Goal: Information Seeking & Learning: Learn about a topic

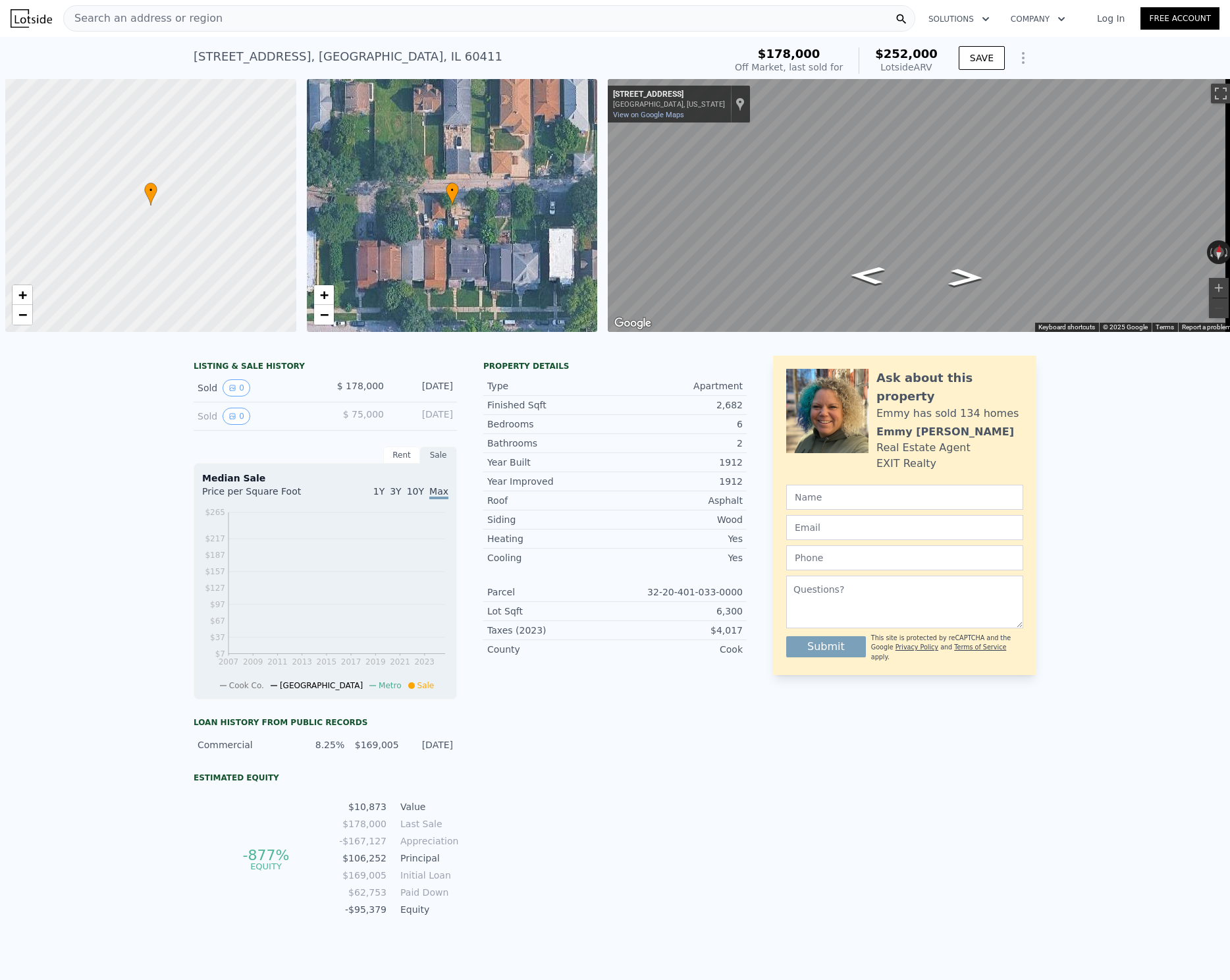
scroll to position [0, 5]
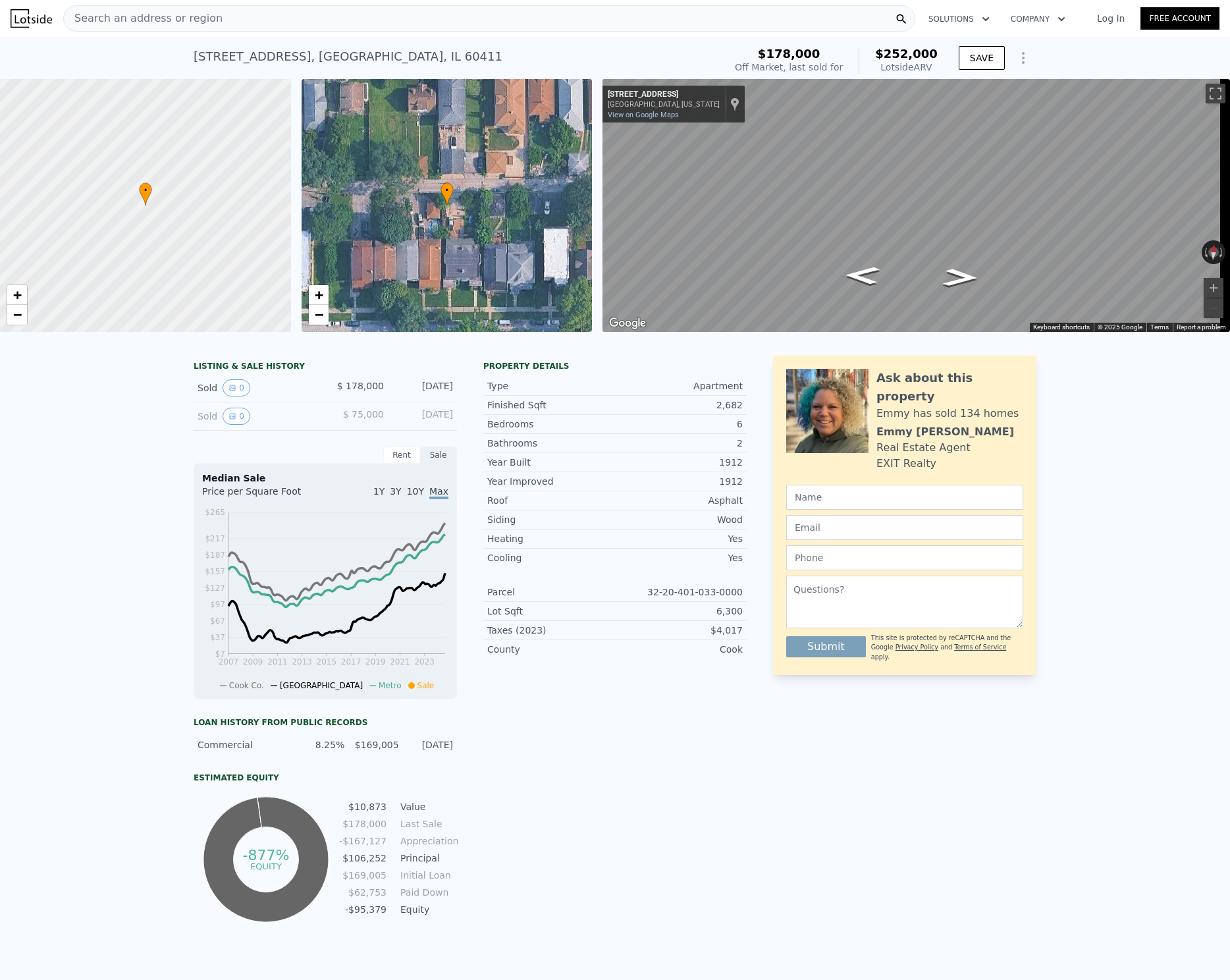
click at [263, 31] on div "Search an address or region" at bounding box center [489, 18] width 852 height 26
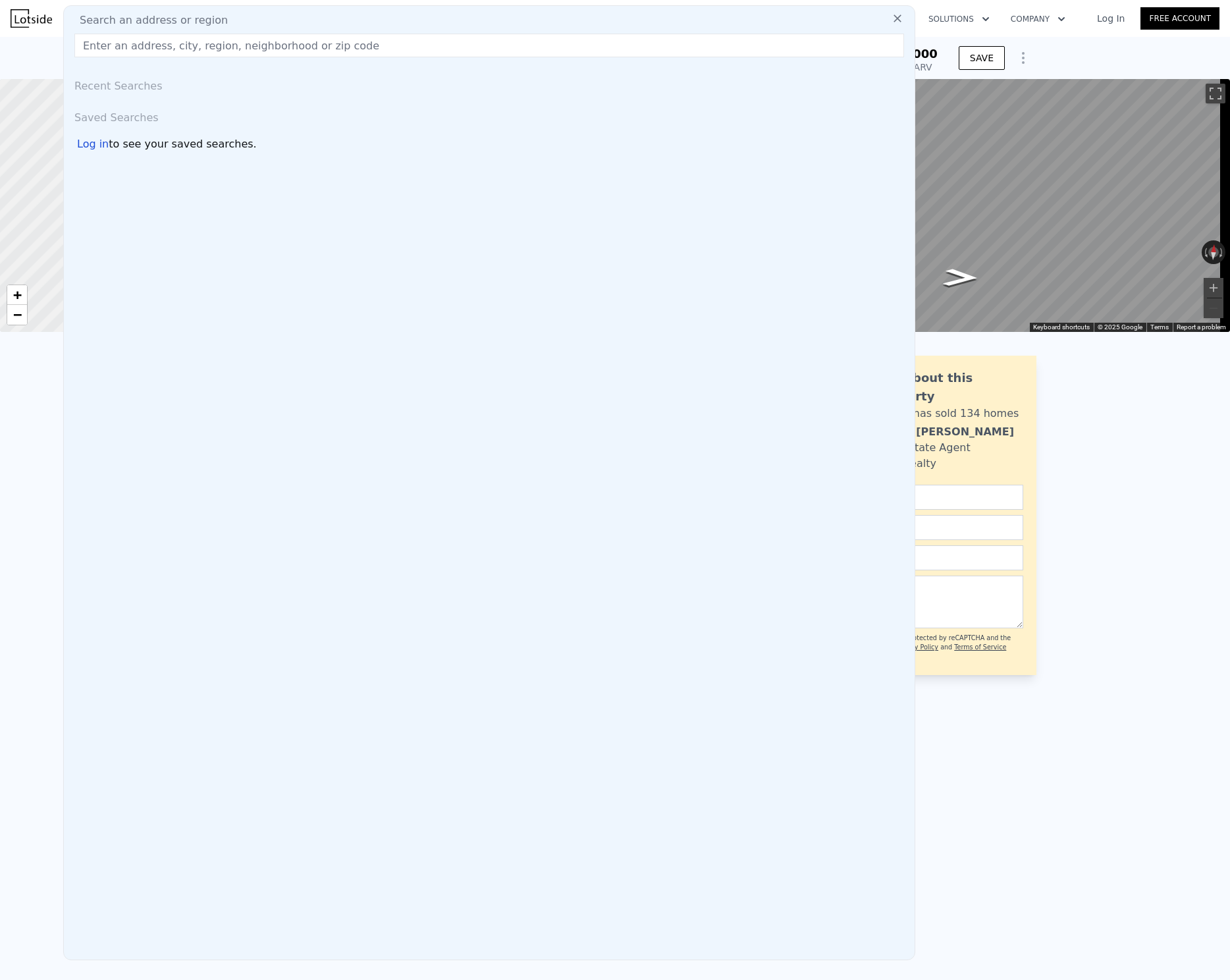
click at [268, 23] on div "Search an address or region" at bounding box center [489, 20] width 840 height 16
click at [244, 49] on input "text" at bounding box center [489, 45] width 829 height 24
type input "60605"
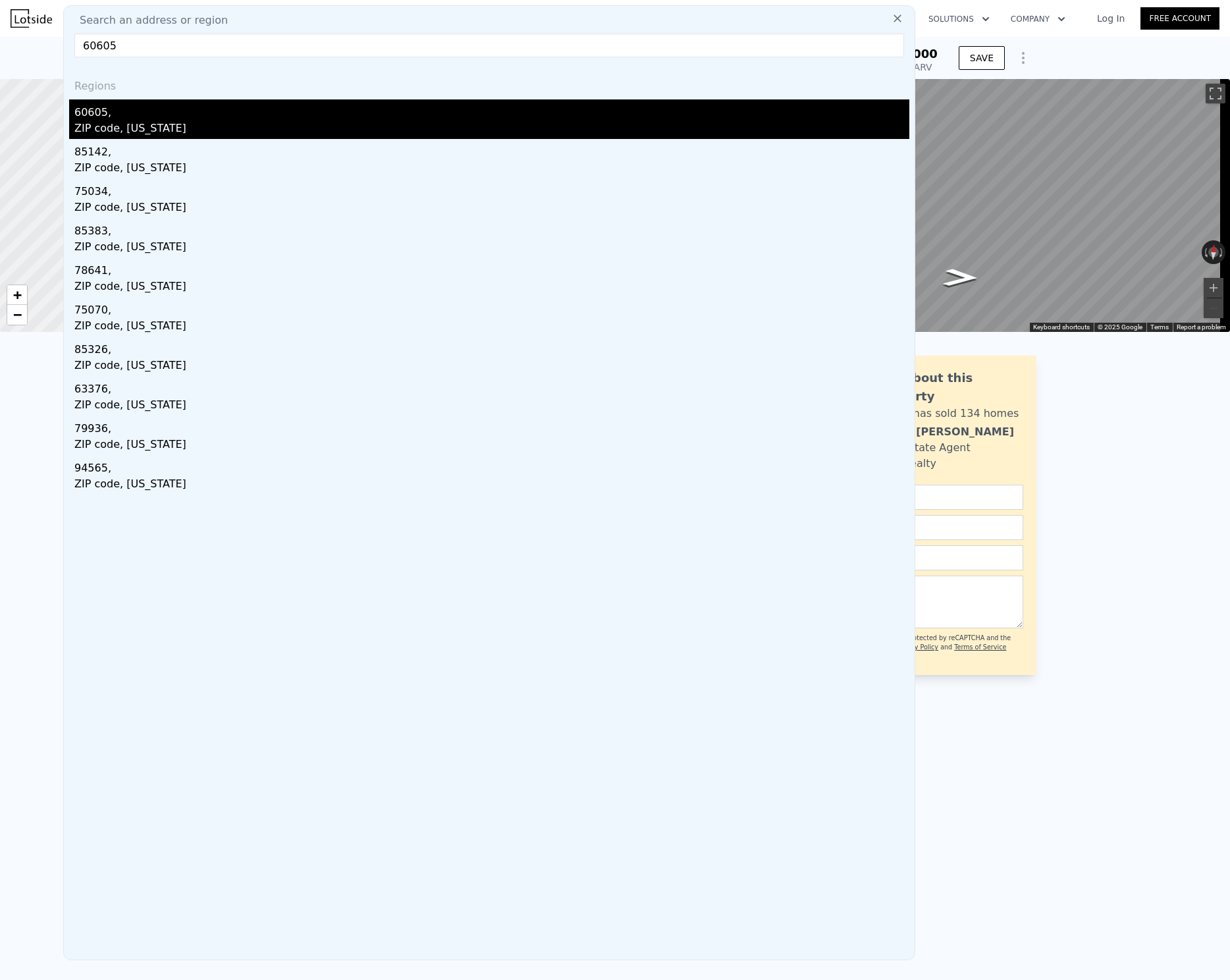
click at [176, 116] on div "60605," at bounding box center [492, 110] width 835 height 21
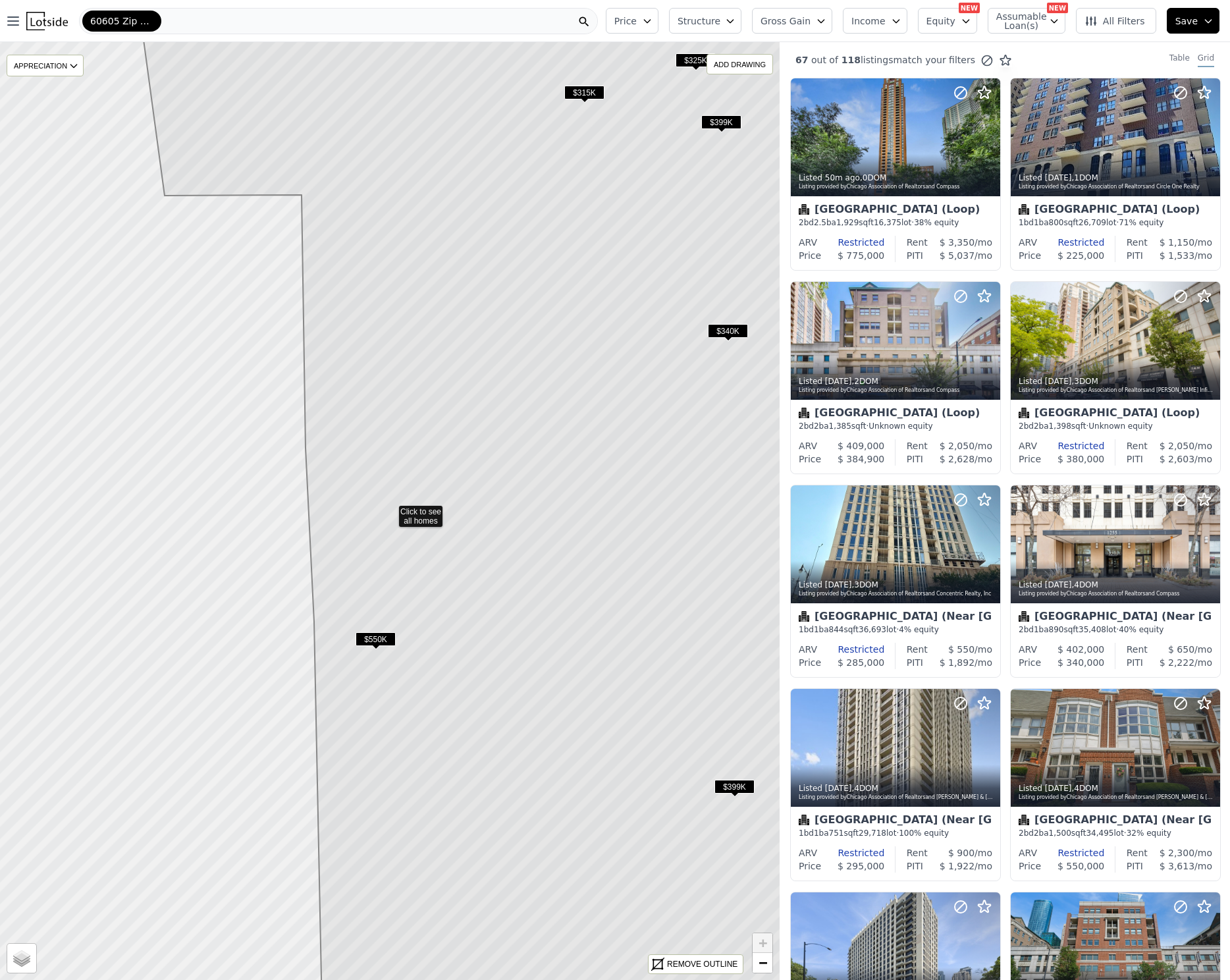
click at [378, 638] on span "$550K" at bounding box center [375, 640] width 40 height 14
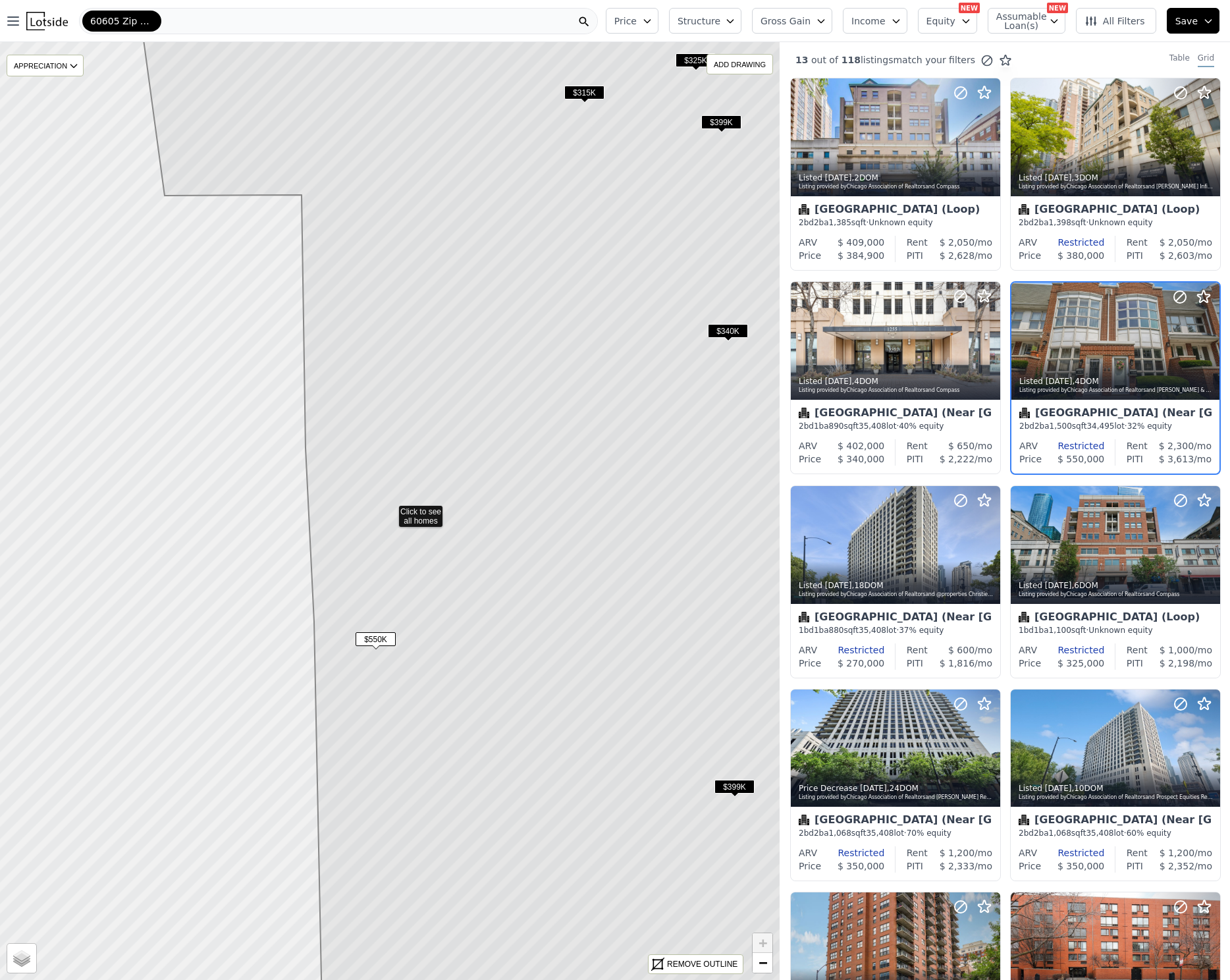
click at [386, 635] on span "$550K" at bounding box center [375, 640] width 40 height 14
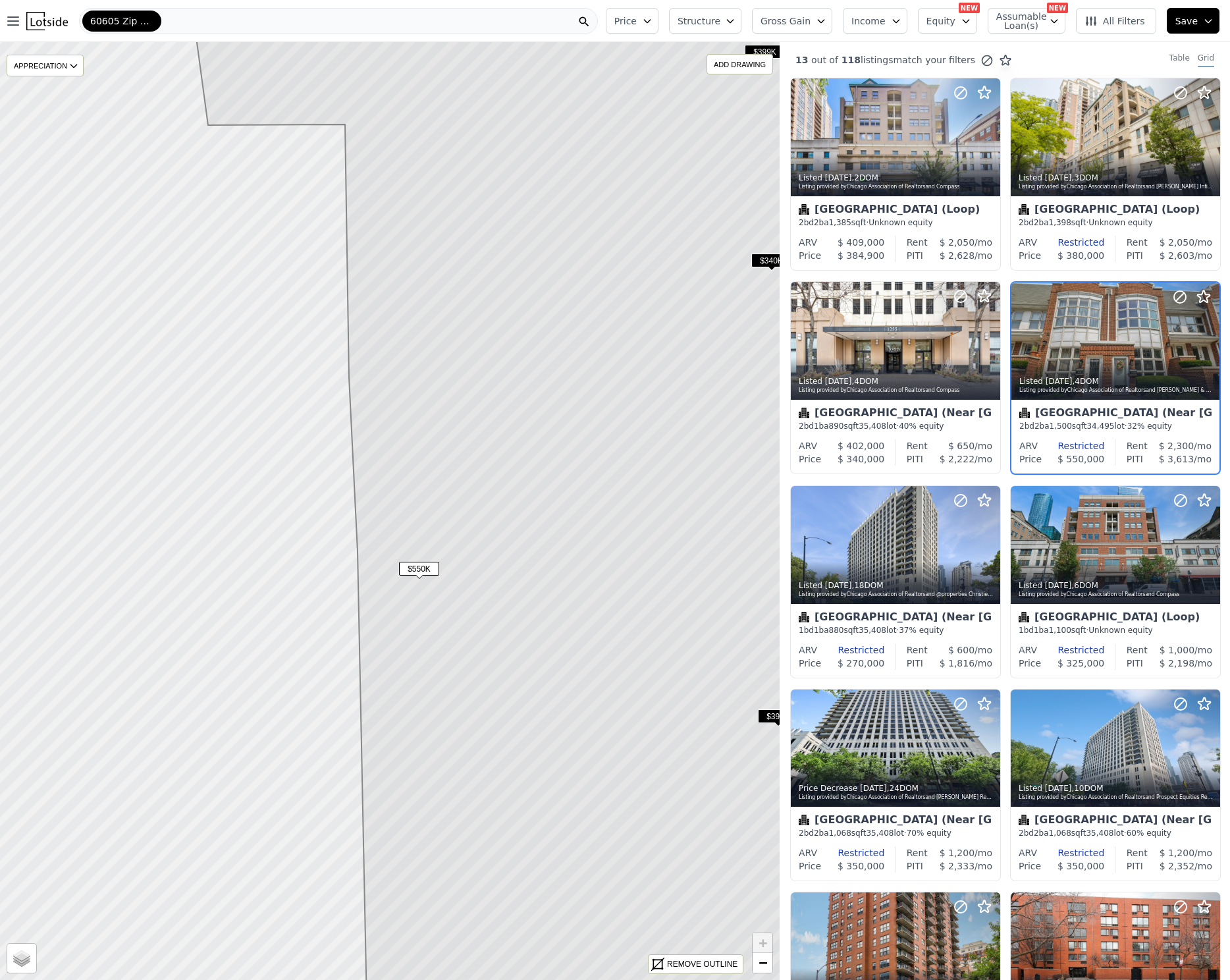
drag, startPoint x: 355, startPoint y: 700, endPoint x: 405, endPoint y: 641, distance: 77.3
click at [398, 630] on icon at bounding box center [538, 440] width 728 height 1128
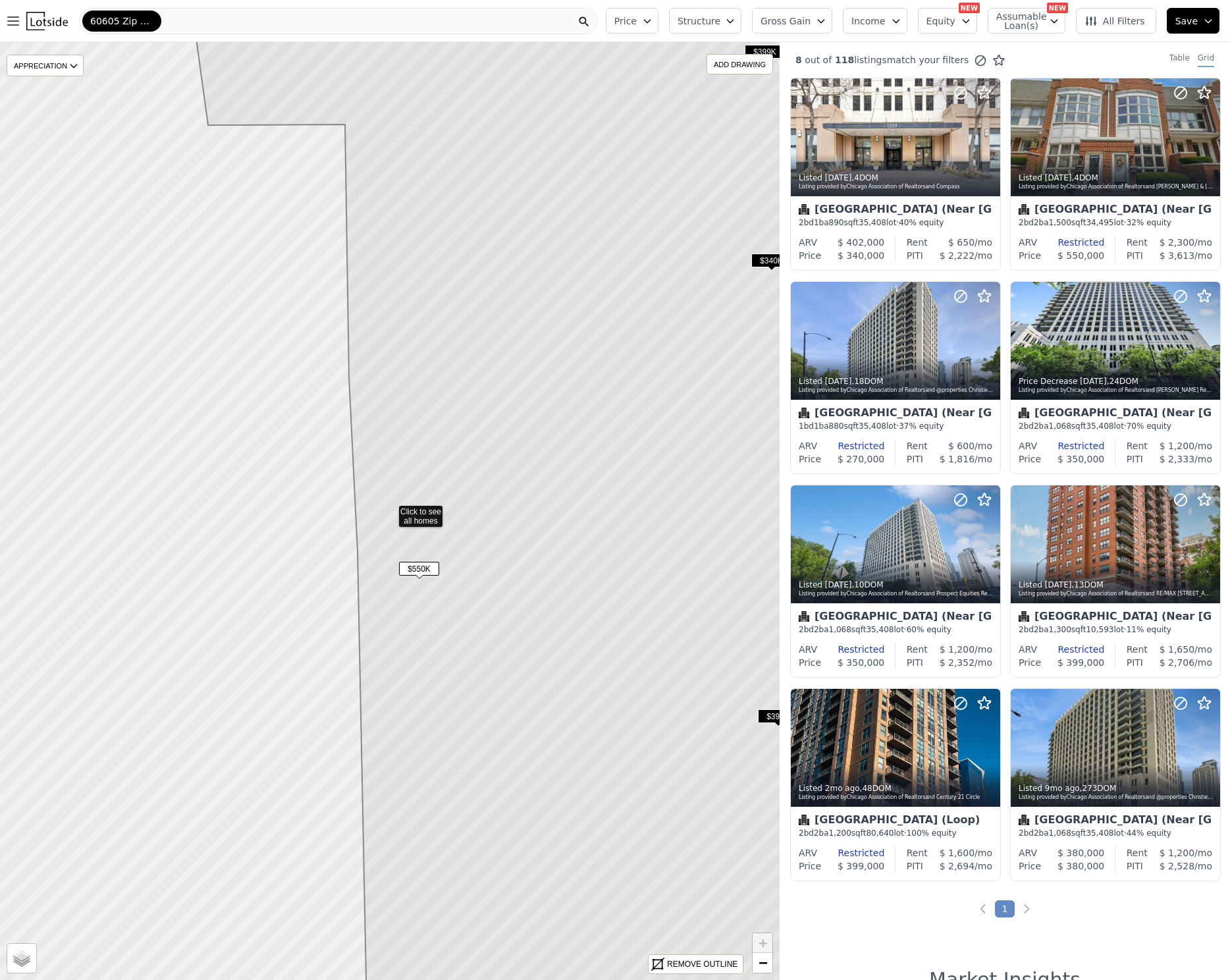
click at [653, 20] on icon "button" at bounding box center [647, 21] width 10 height 10
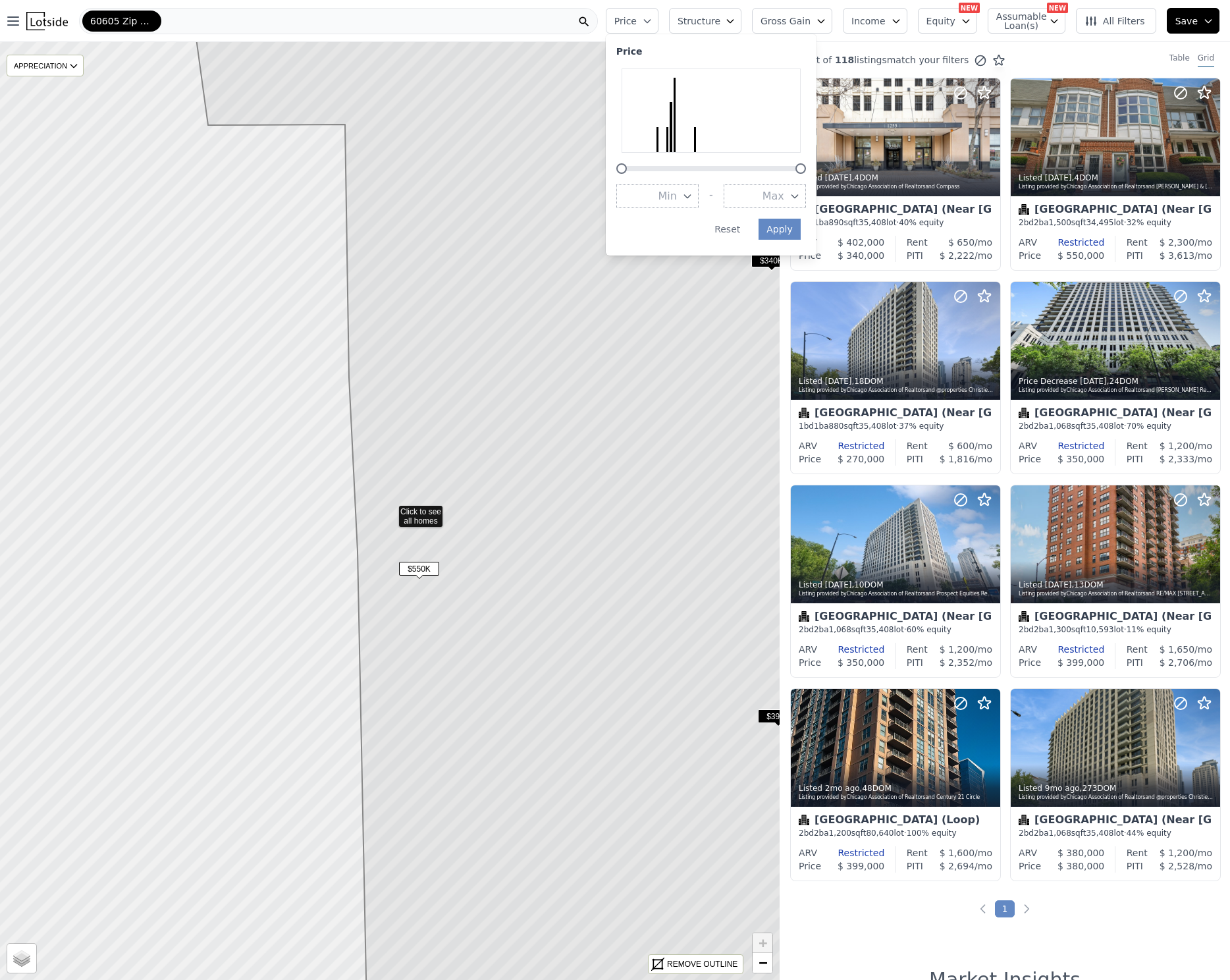
click at [653, 20] on icon "button" at bounding box center [647, 21] width 10 height 10
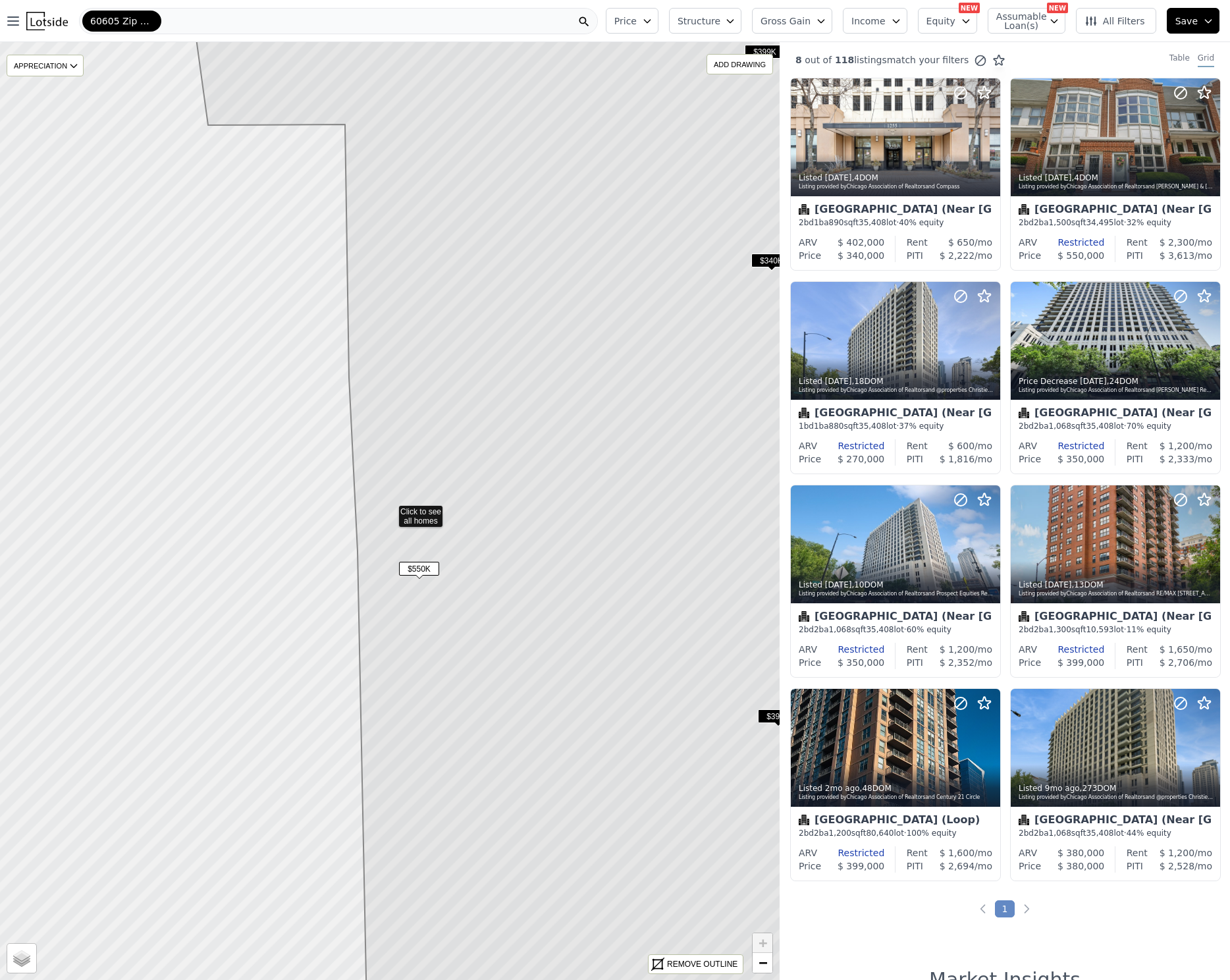
click at [709, 24] on span "Structure" at bounding box center [698, 21] width 42 height 13
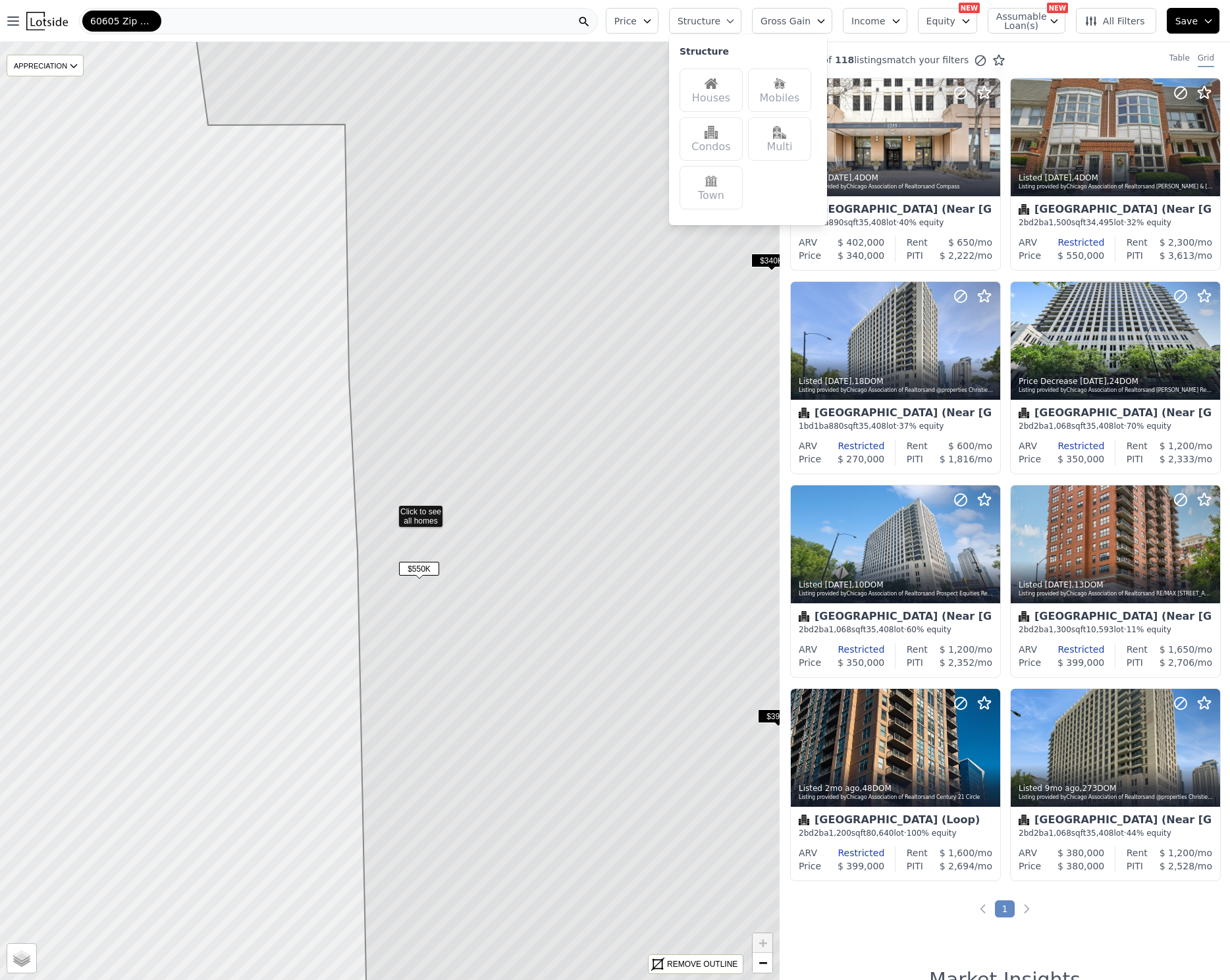
click at [735, 21] on icon "button" at bounding box center [730, 21] width 10 height 10
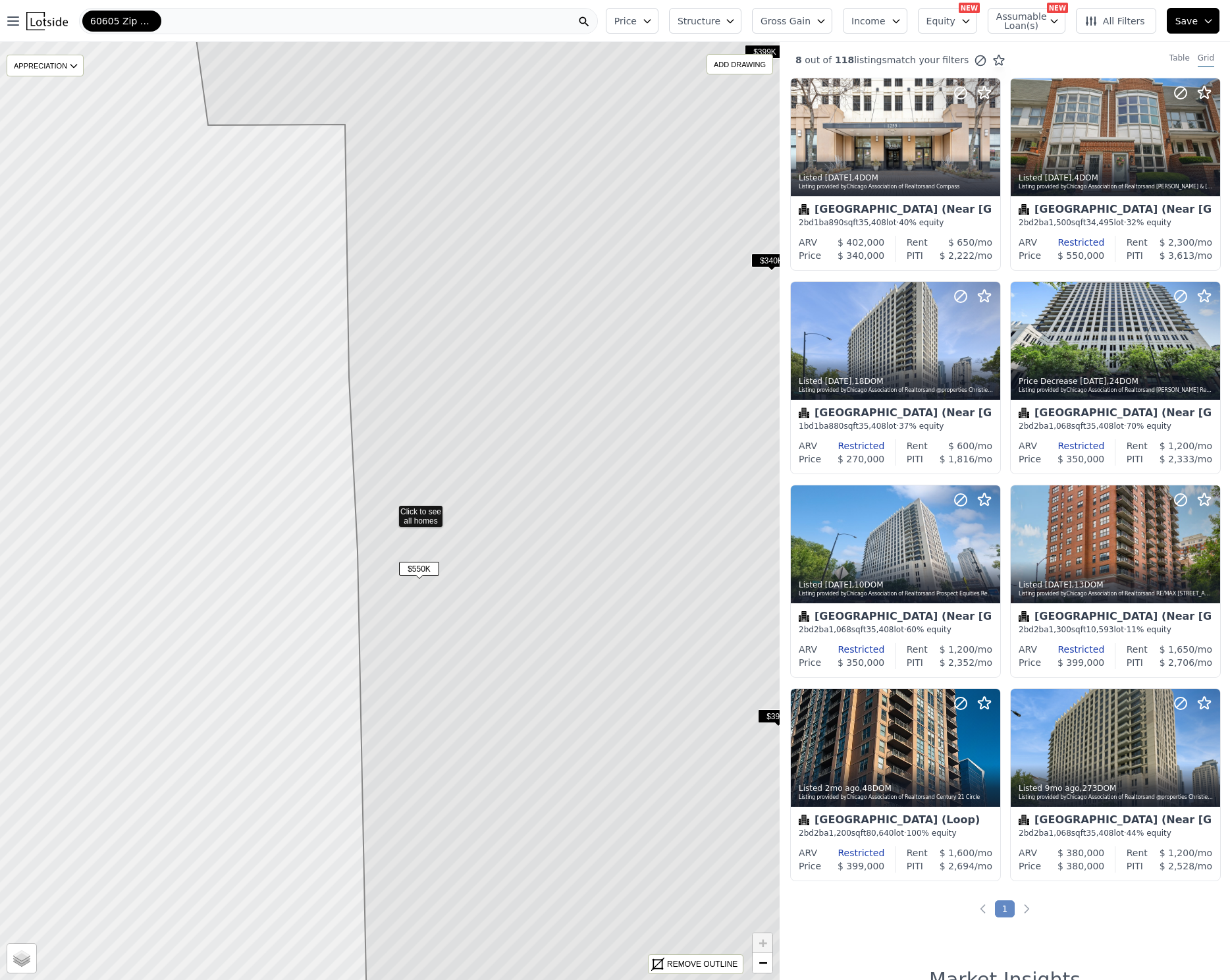
click at [789, 24] on span "Gross Gain" at bounding box center [785, 21] width 50 height 13
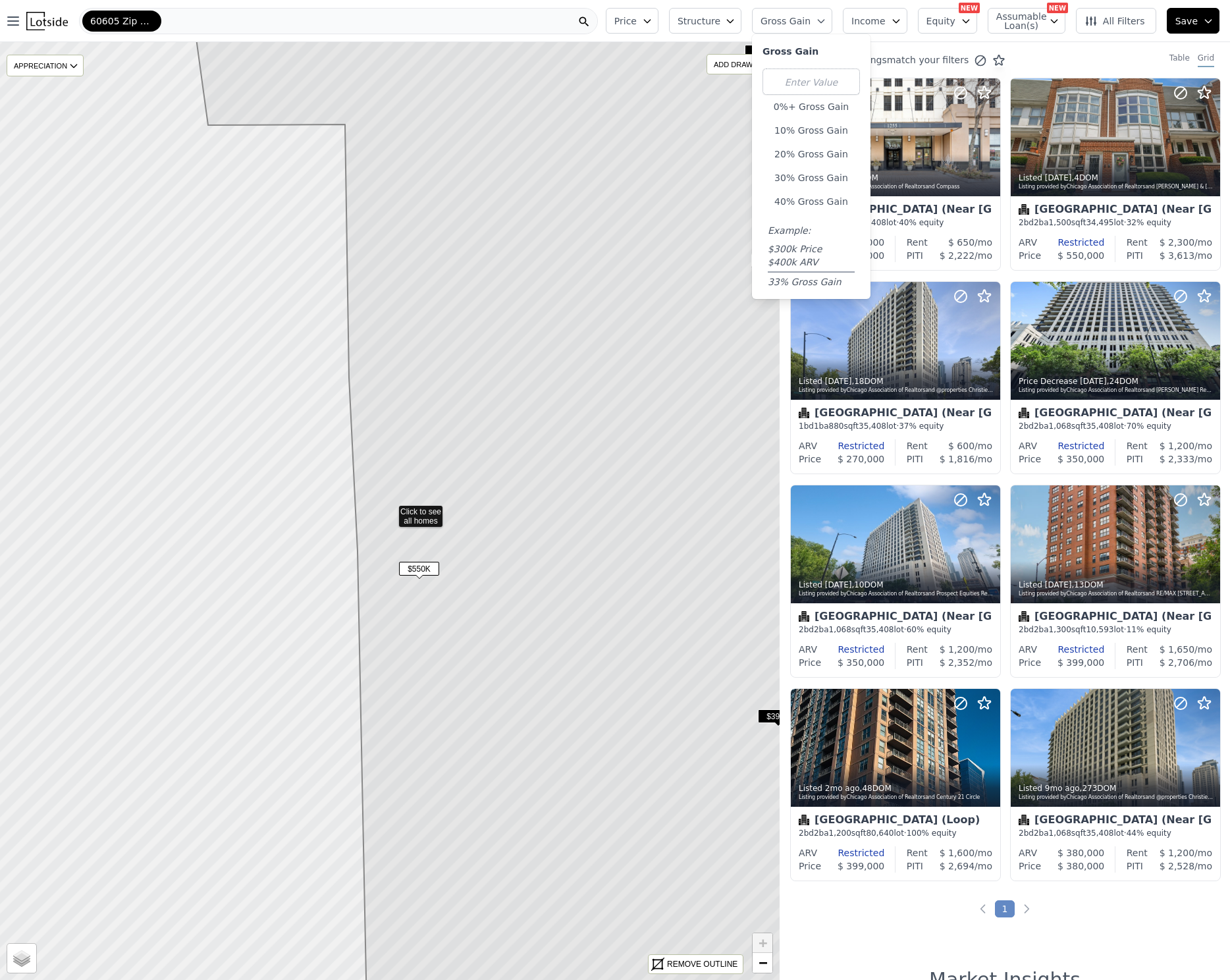
click at [810, 24] on span "Gross Gain" at bounding box center [785, 21] width 50 height 13
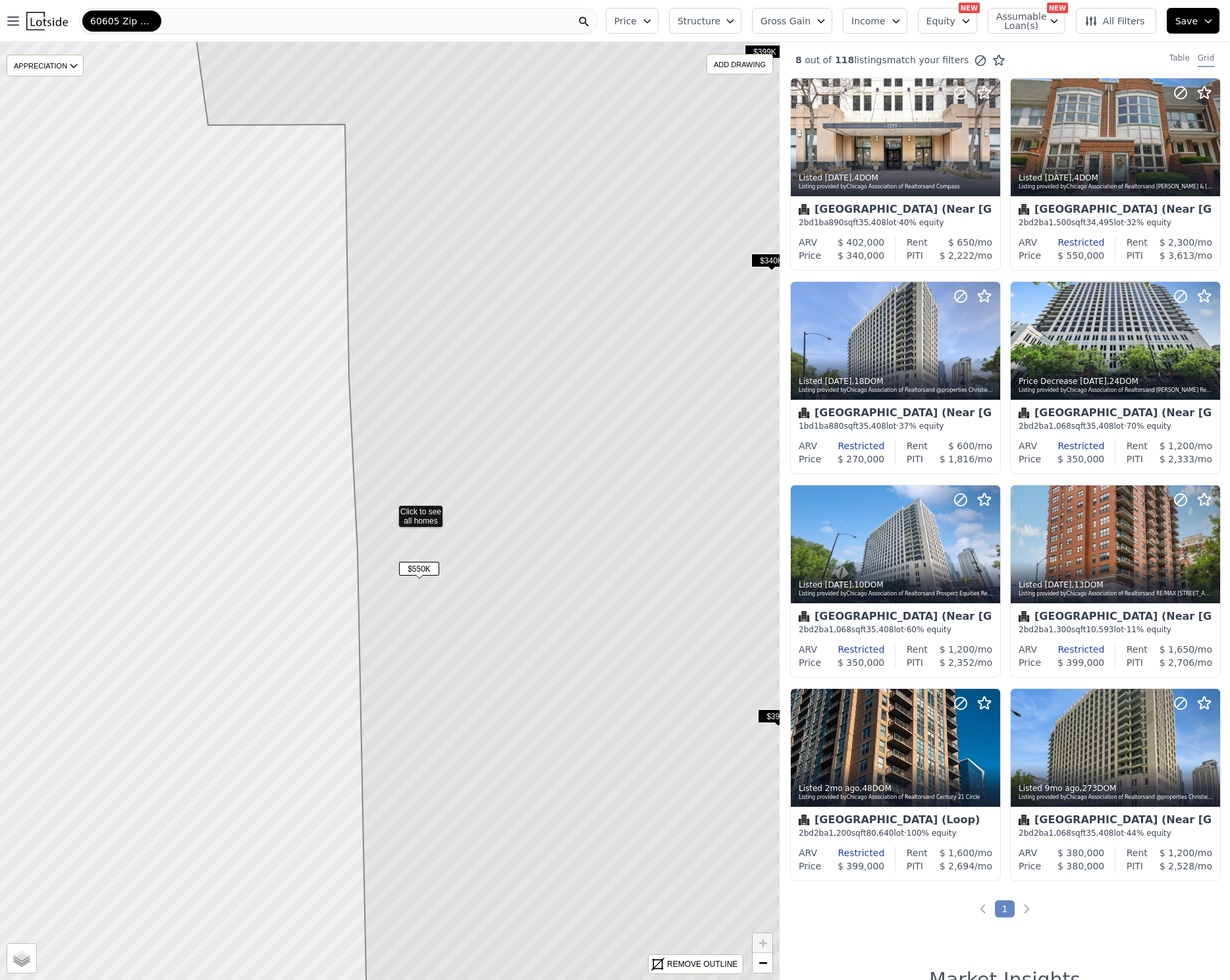
click at [898, 25] on icon "button" at bounding box center [896, 21] width 10 height 10
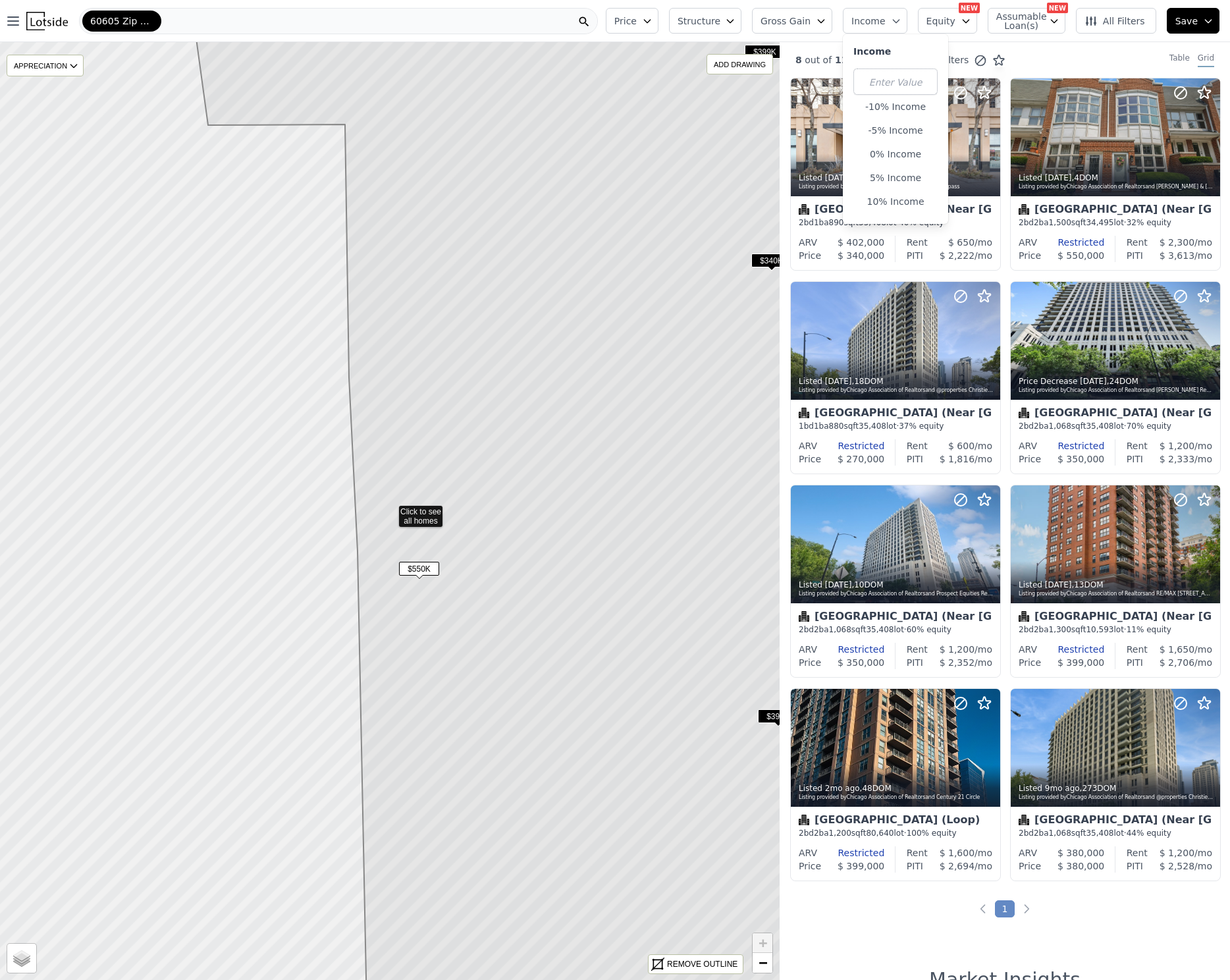
click at [898, 24] on icon "button" at bounding box center [896, 21] width 10 height 10
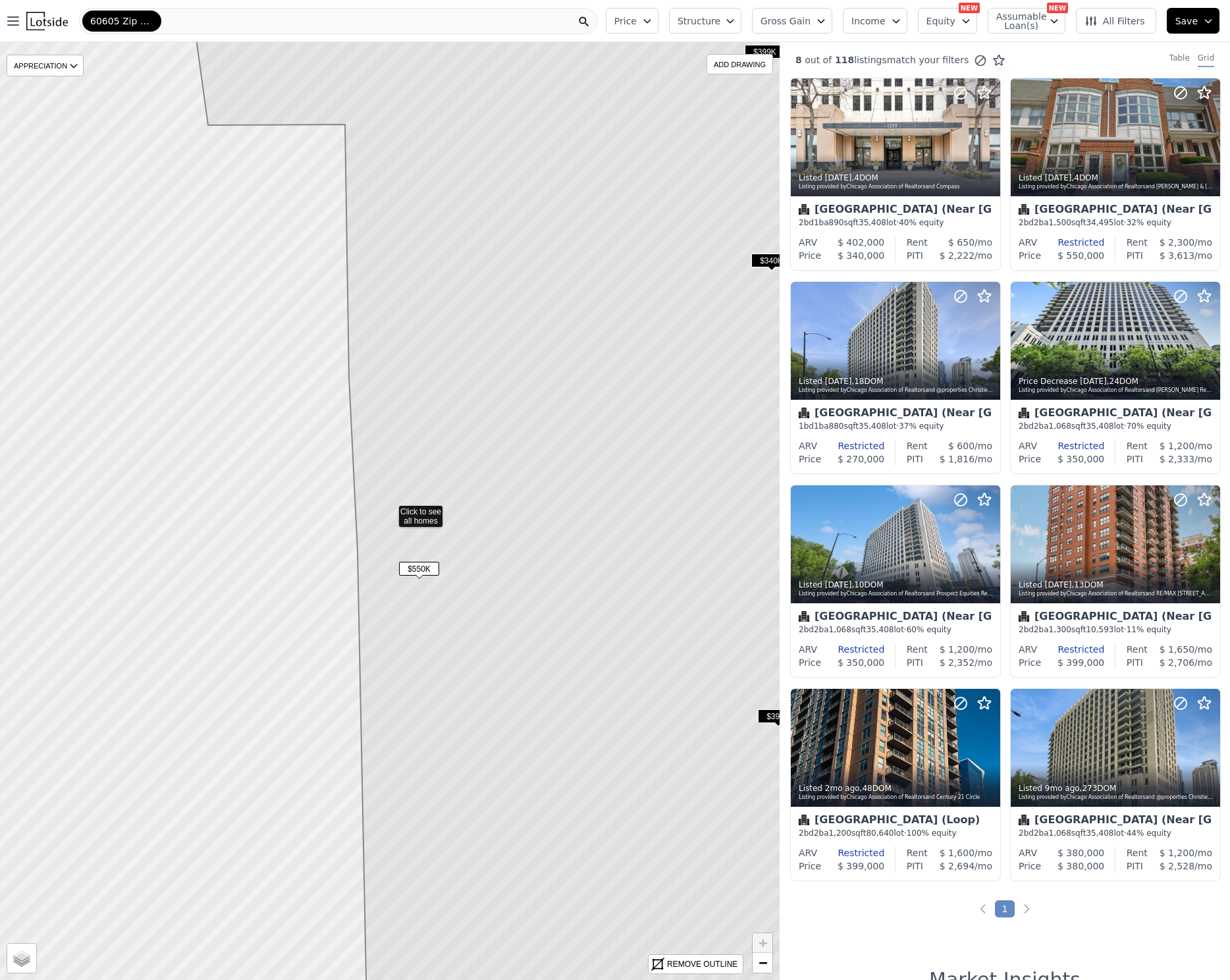
click at [939, 23] on span "Equity" at bounding box center [940, 21] width 29 height 13
click at [939, 24] on span "Equity" at bounding box center [940, 21] width 29 height 13
click at [1013, 28] on span "Assumable Loan(s)" at bounding box center [1017, 21] width 42 height 18
click at [1036, 26] on span "Assumable Loan(s)" at bounding box center [1017, 21] width 42 height 18
click at [1114, 24] on span "All Filters" at bounding box center [1115, 21] width 60 height 13
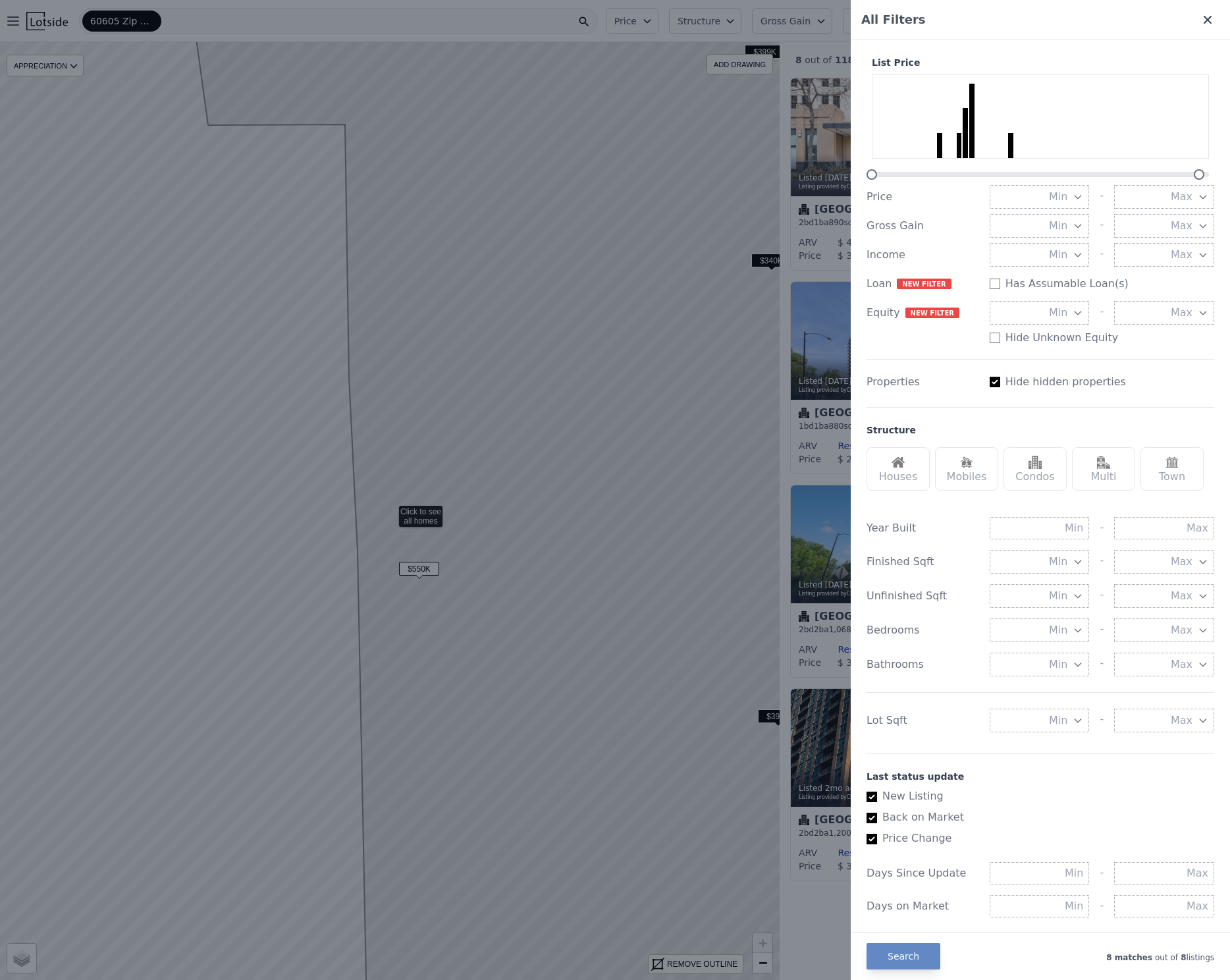
click at [1204, 18] on icon at bounding box center [1207, 19] width 8 height 8
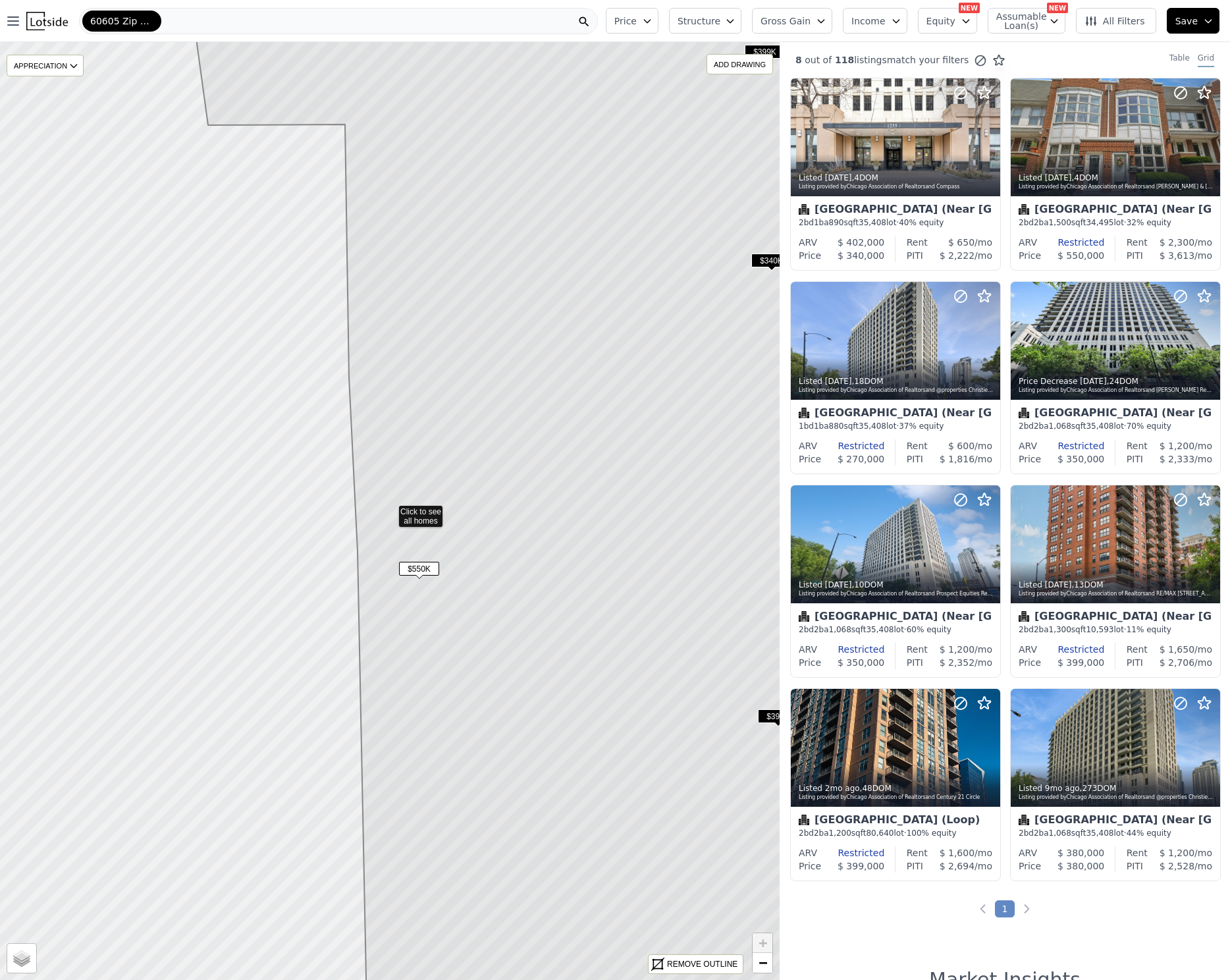
click at [420, 569] on span "$550K" at bounding box center [419, 569] width 40 height 14
click at [1116, 223] on div "2 bd 2 ba 1,500 sqft 34,495 lot · 32% equity" at bounding box center [1115, 222] width 192 height 10
click at [345, 15] on div "60605 Zip Code" at bounding box center [338, 21] width 519 height 26
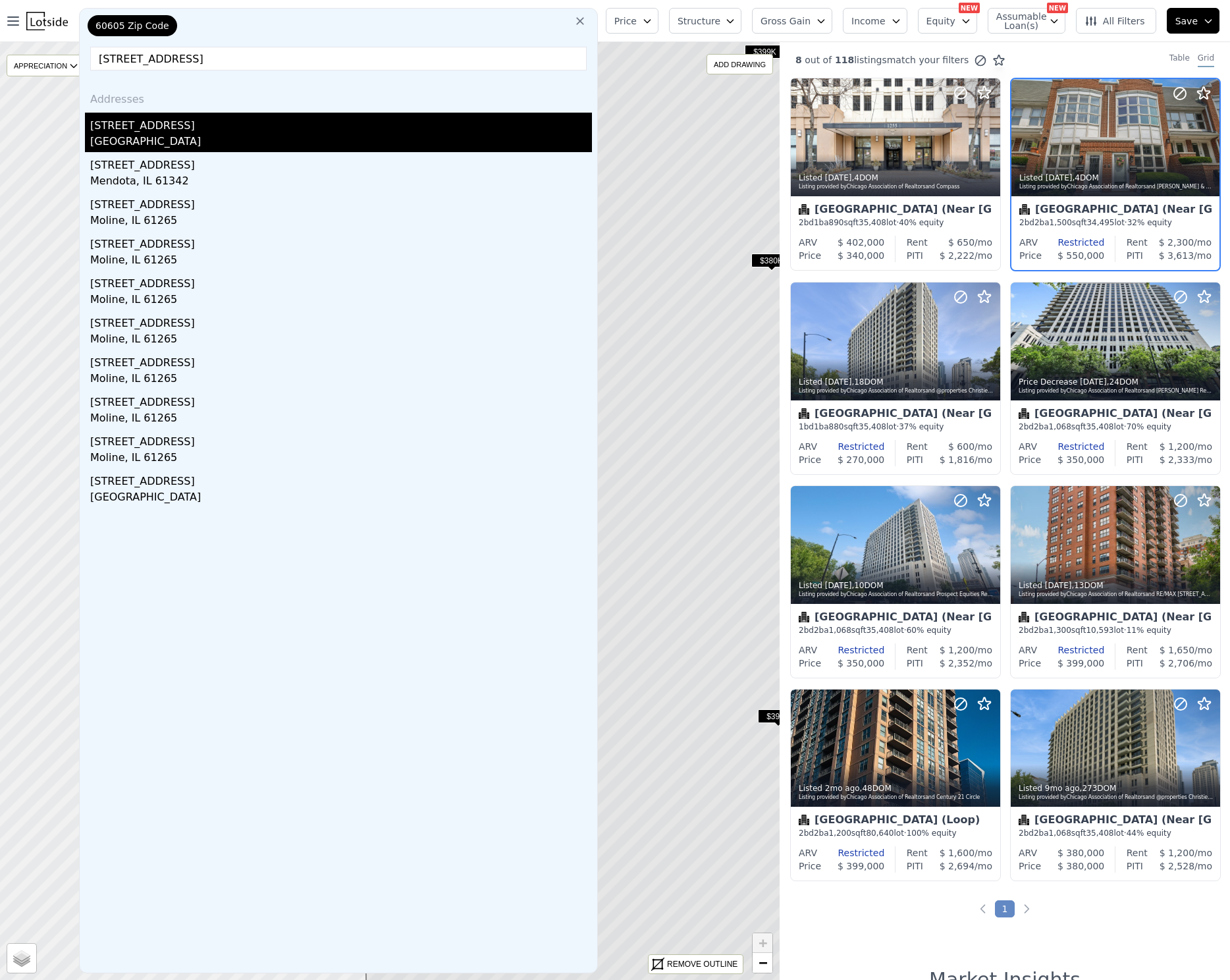
type input "61 w 15th st apt 203"
click at [307, 130] on div "[STREET_ADDRESS]" at bounding box center [341, 123] width 502 height 21
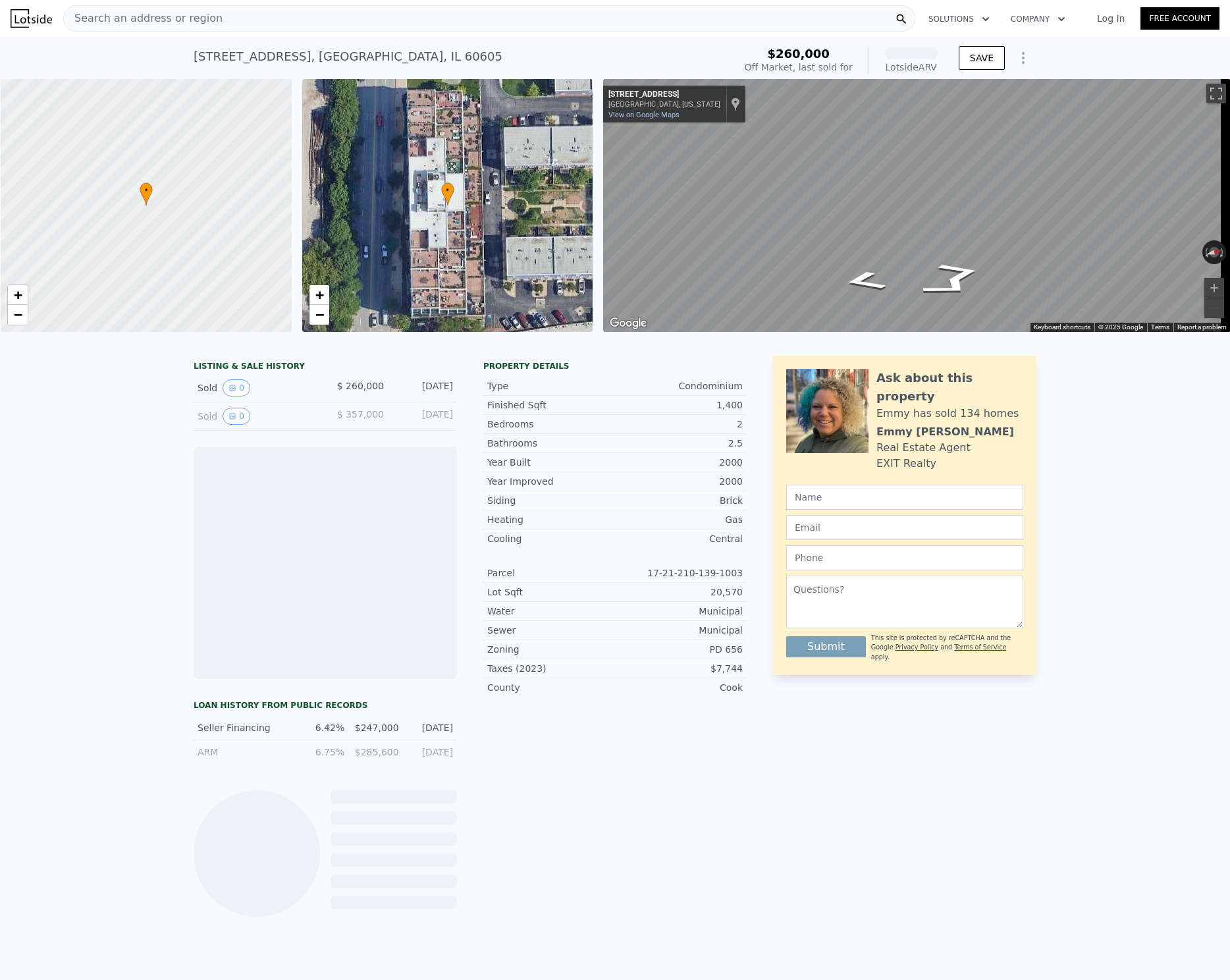
scroll to position [0, 5]
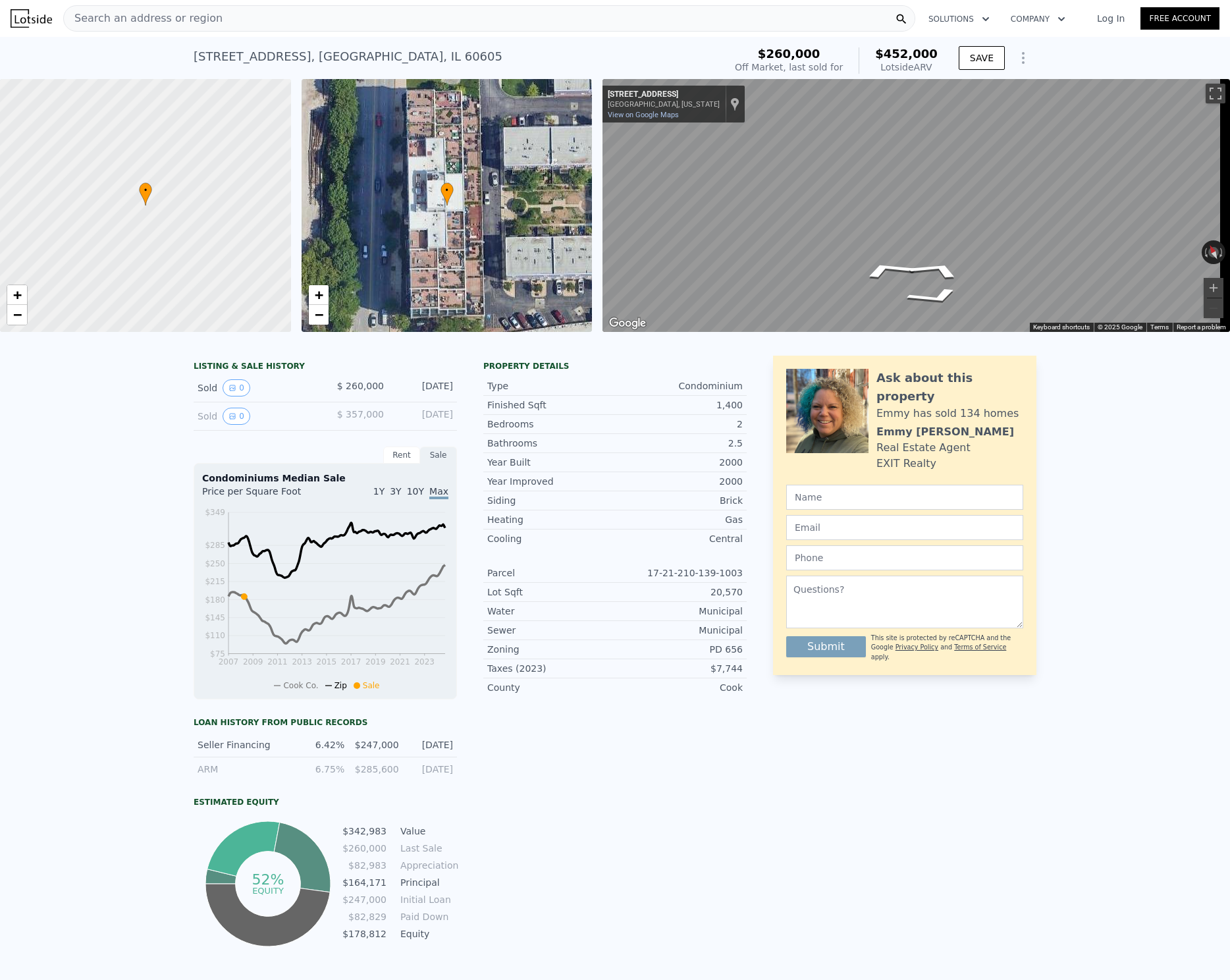
click at [299, 21] on div "Search an address or region" at bounding box center [489, 18] width 852 height 26
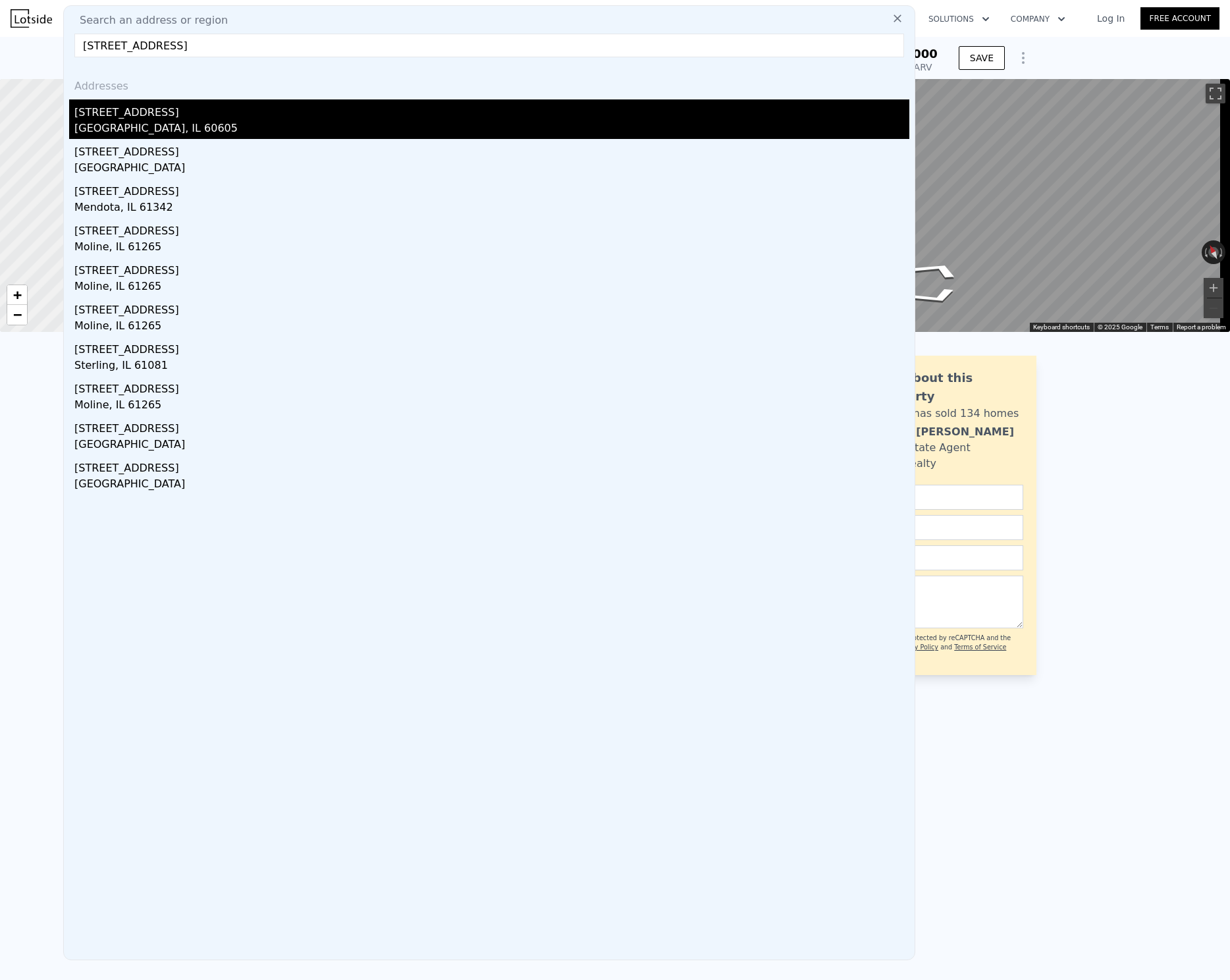
type input "61 w 15th st apt 204"
click at [255, 113] on div "[STREET_ADDRESS]" at bounding box center [492, 110] width 835 height 21
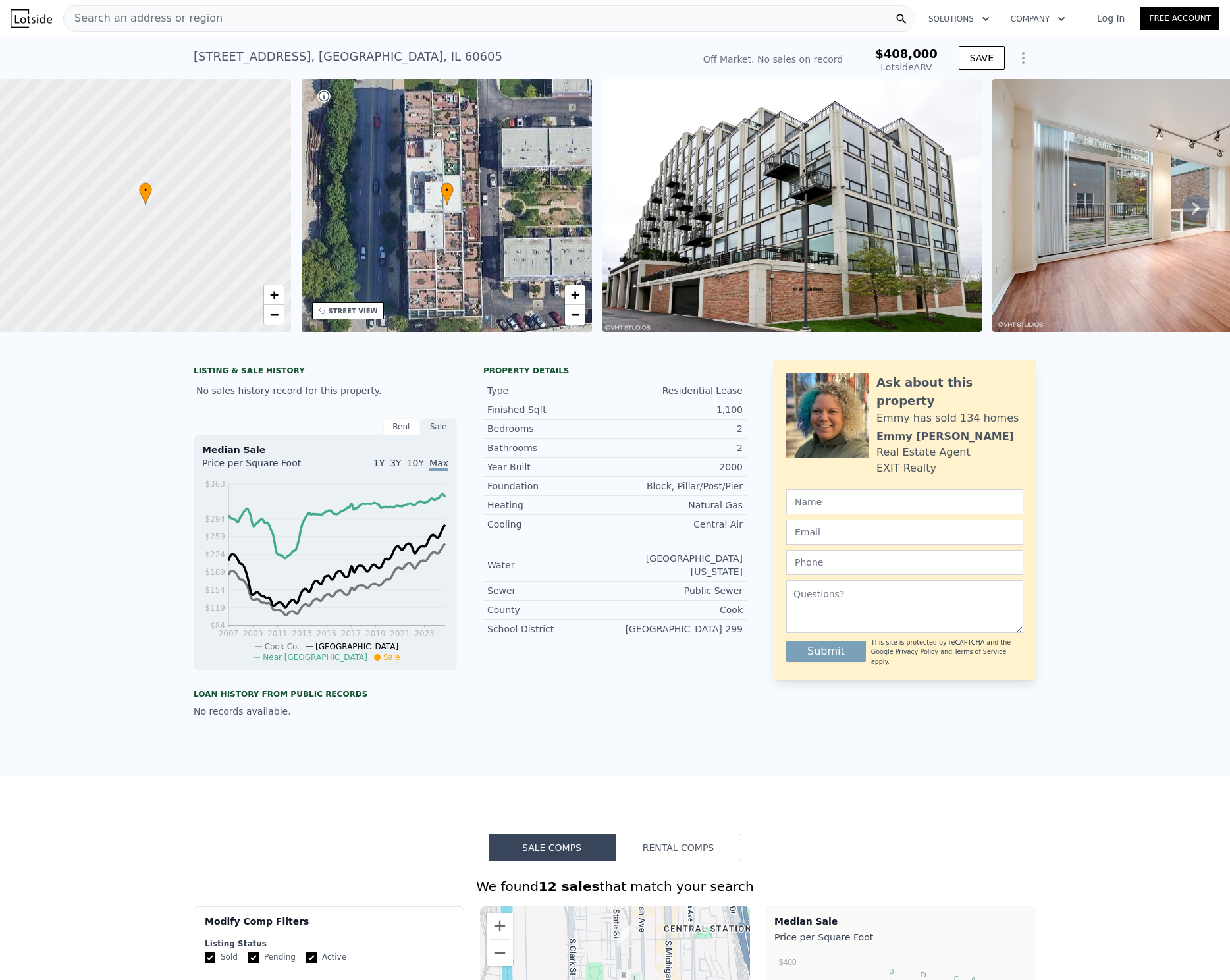
click at [1063, 211] on img at bounding box center [1181, 205] width 379 height 253
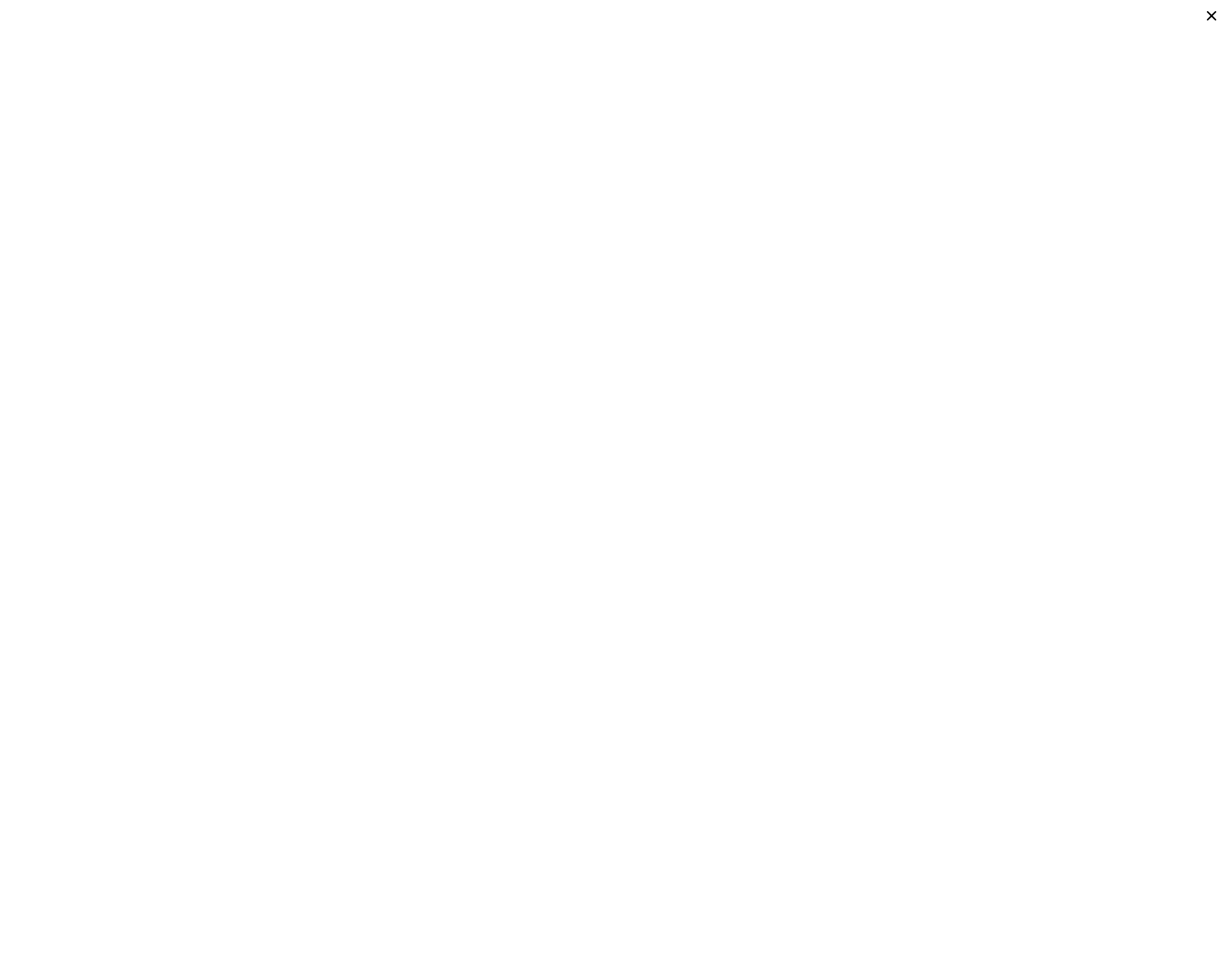
type input "1"
type input "1000"
type input "1613"
checkbox input "false"
type input "$ 452,000"
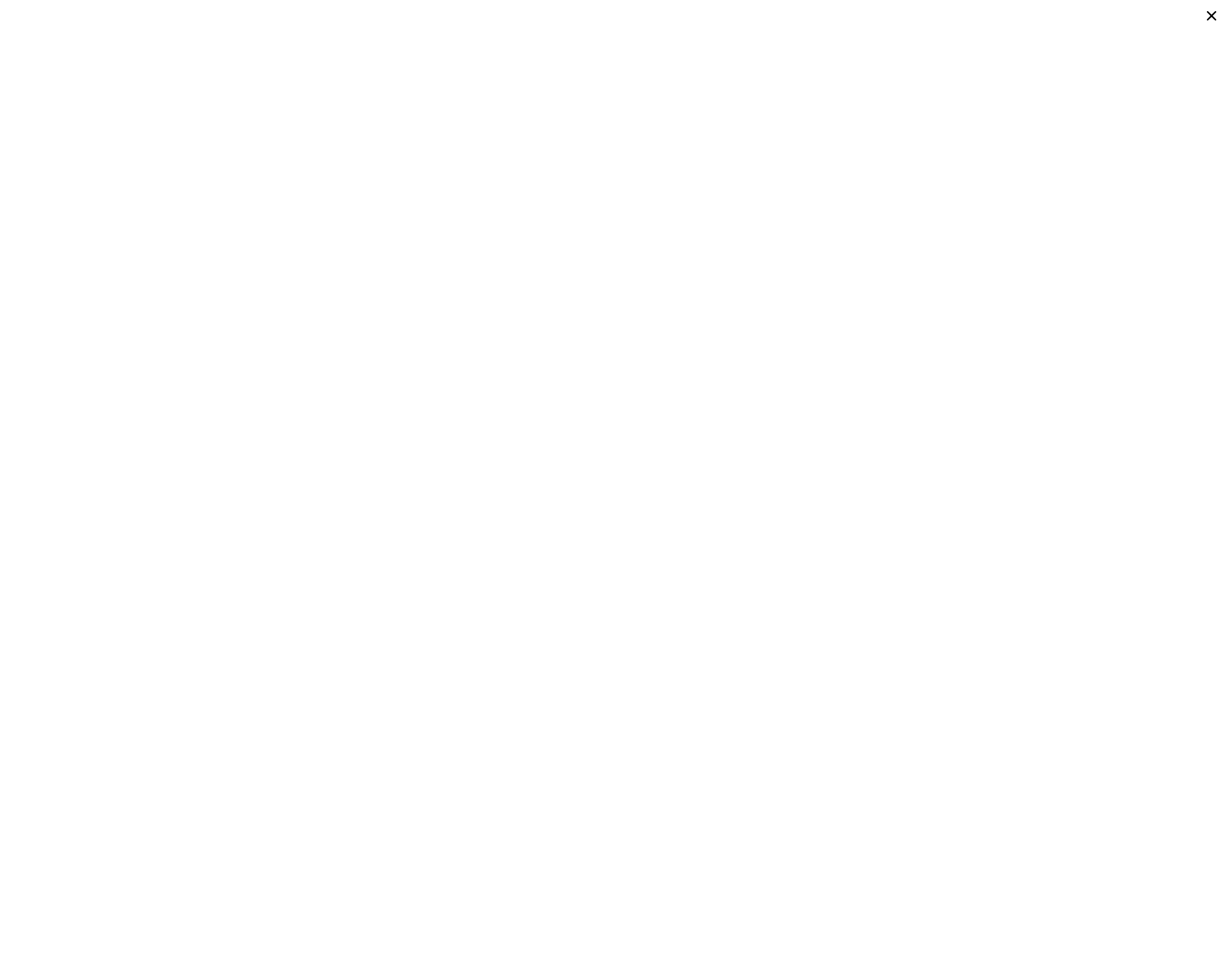
type input "$ 150,412"
click at [93, 30] on div at bounding box center [615, 490] width 1230 height 980
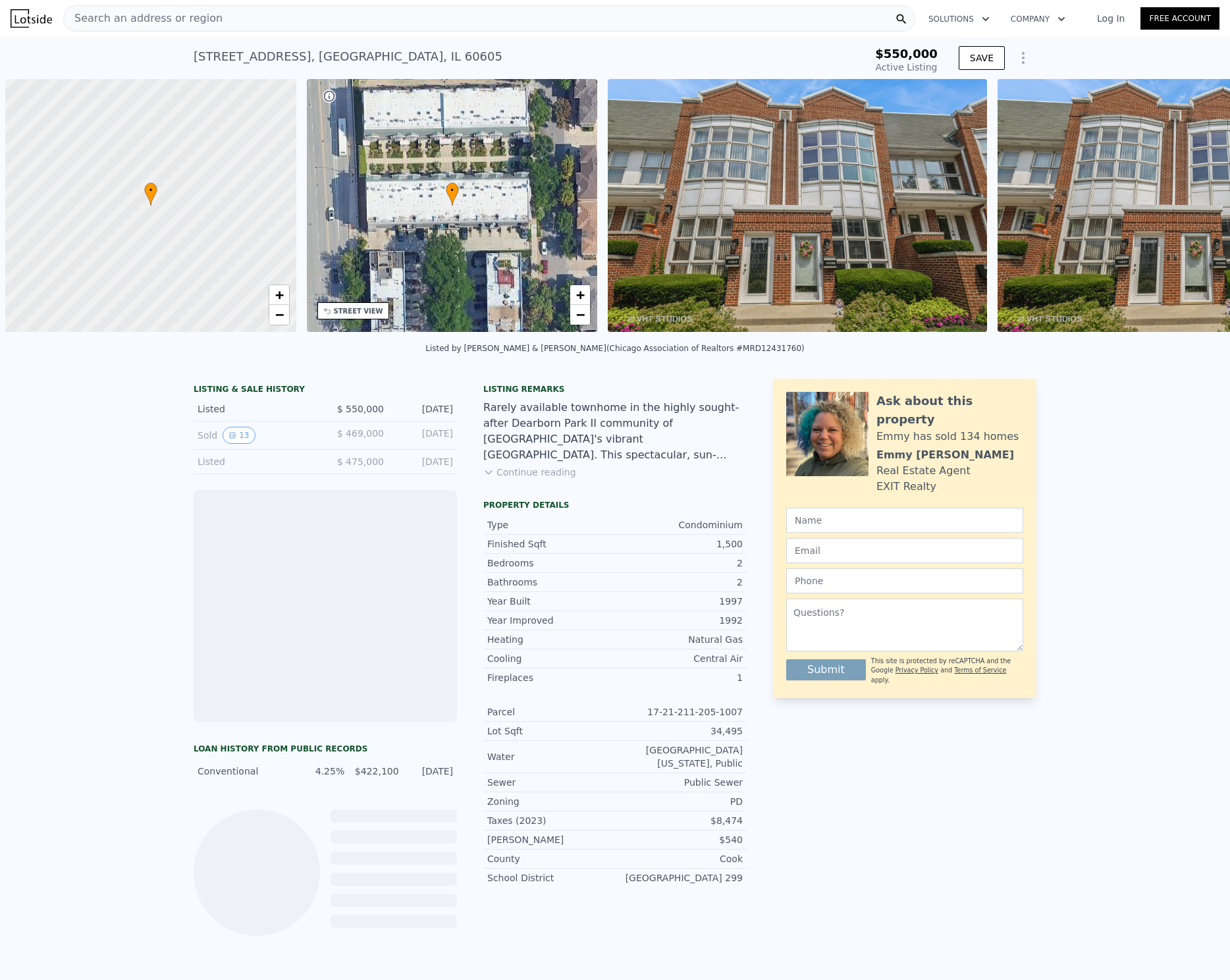
scroll to position [0, 5]
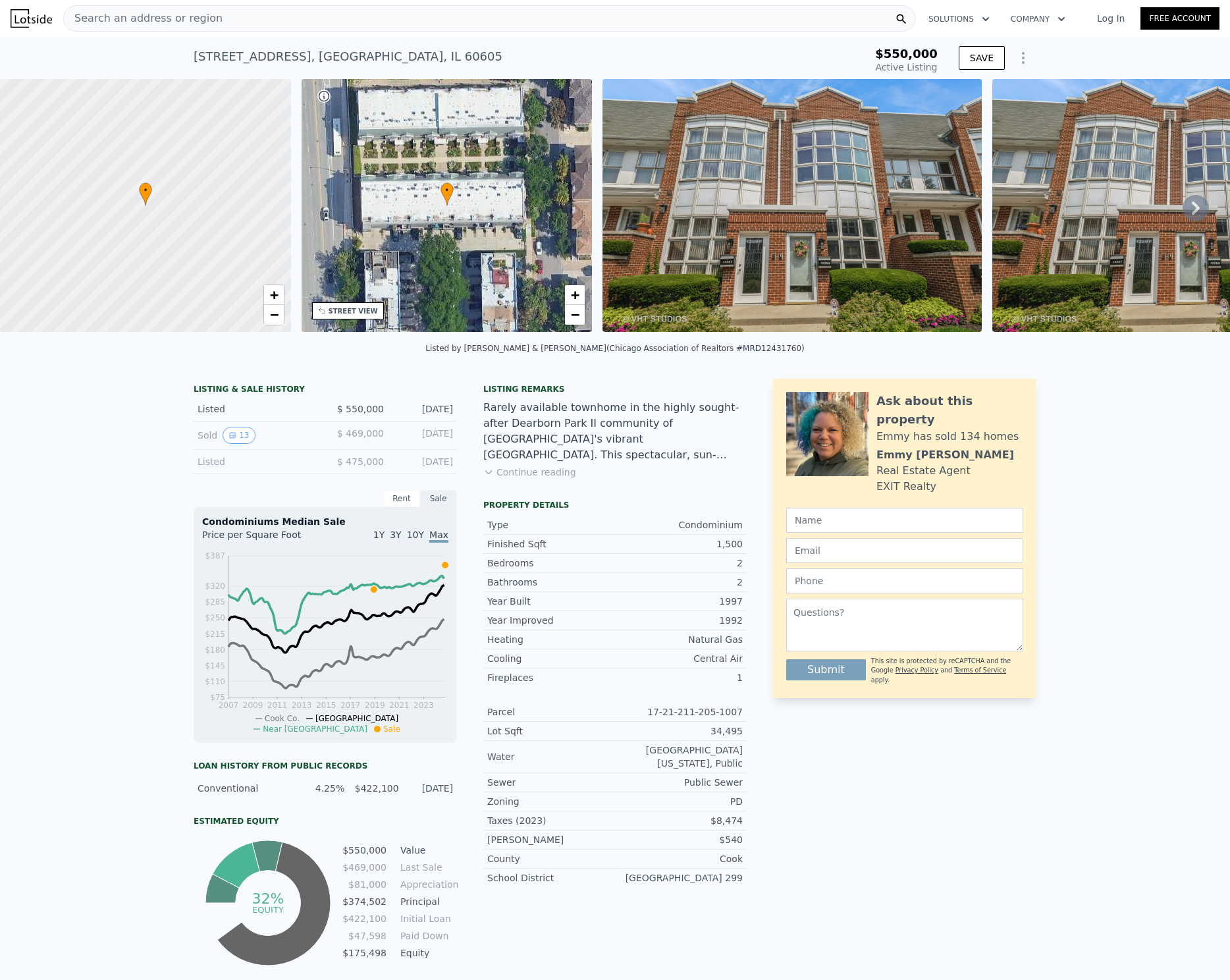
click at [484, 478] on icon at bounding box center [488, 472] width 10 height 10
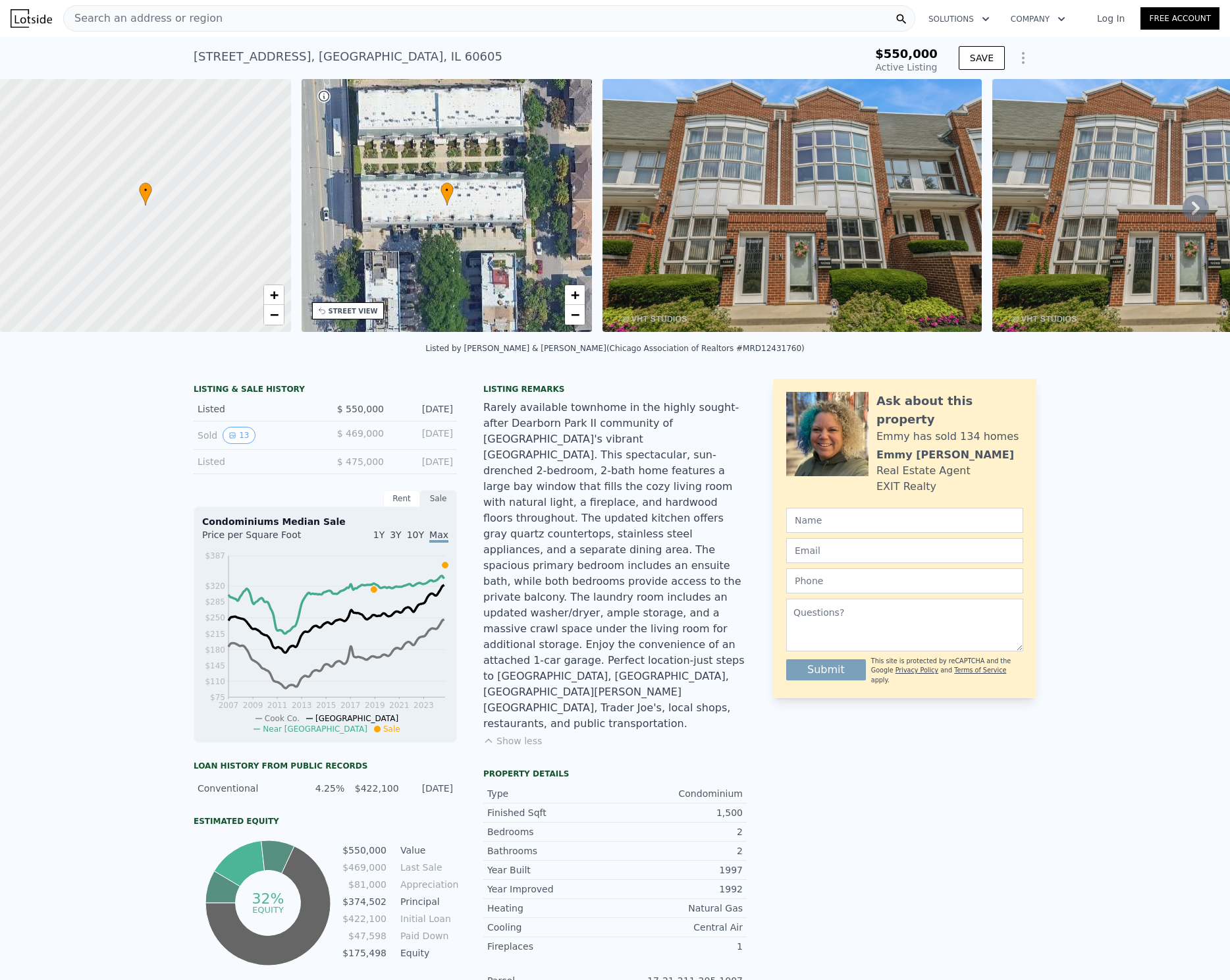
click at [486, 219] on div "• + −" at bounding box center [447, 205] width 291 height 253
click at [673, 275] on img at bounding box center [793, 205] width 380 height 253
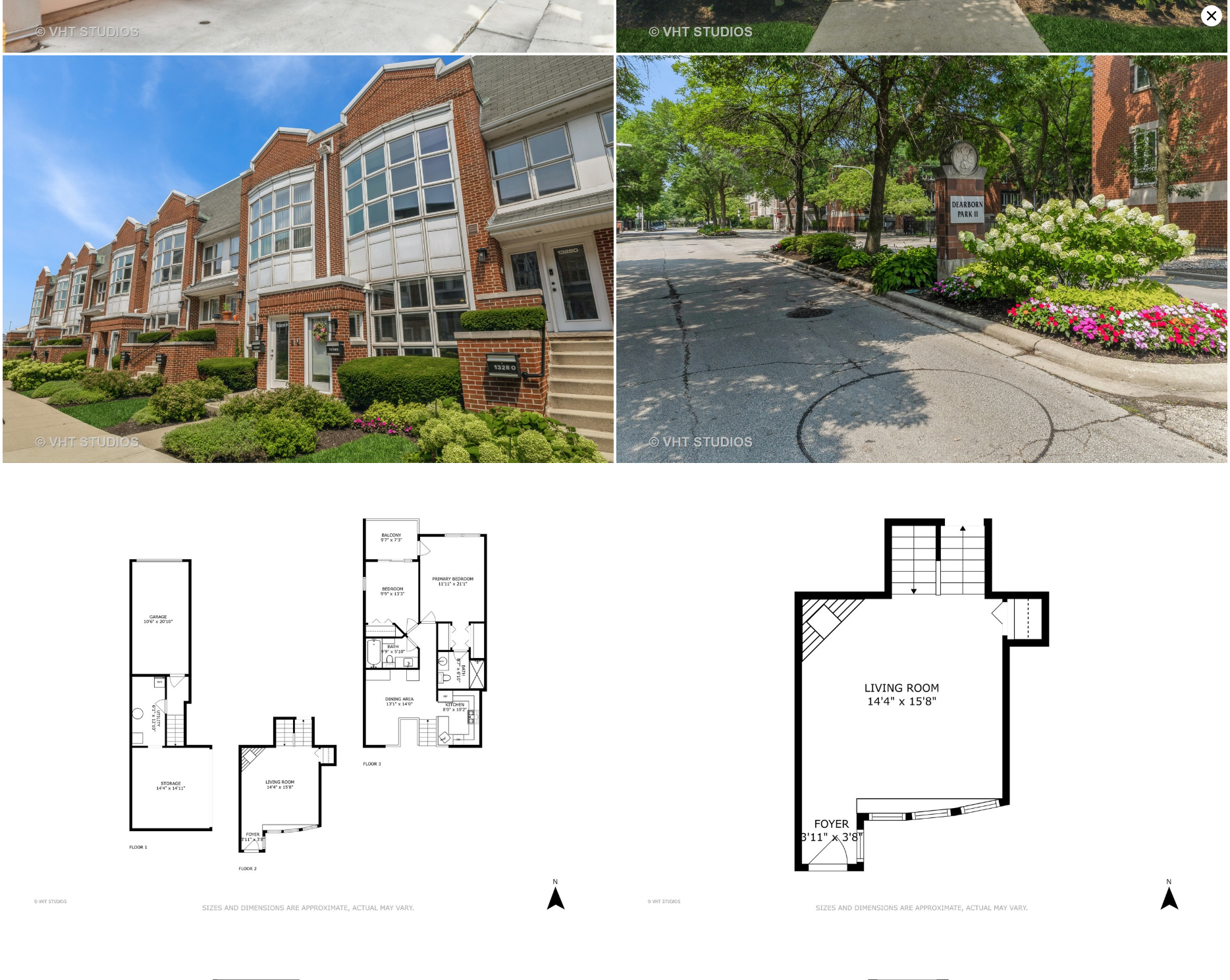
scroll to position [4541, 0]
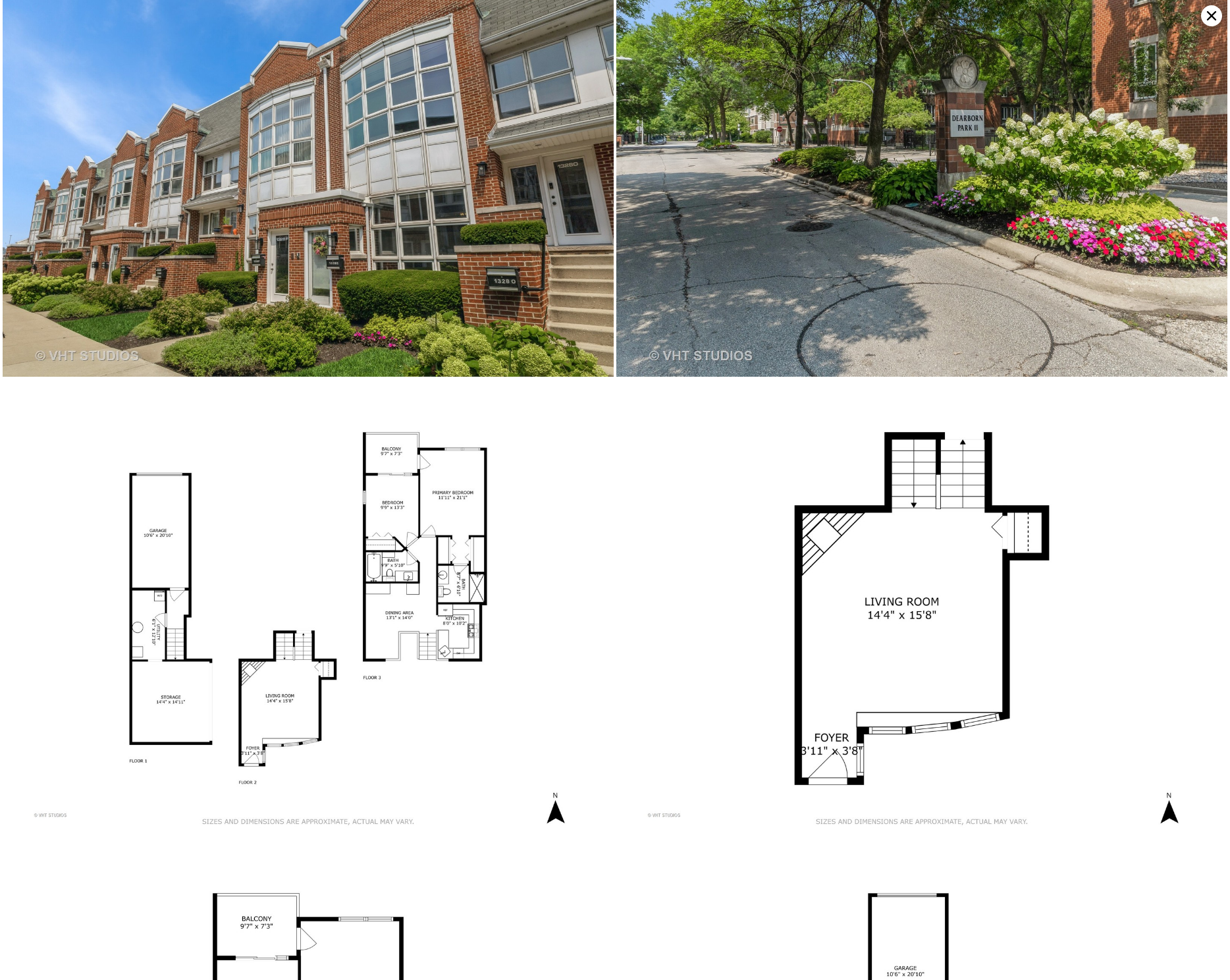
click at [206, 609] on img at bounding box center [308, 609] width 611 height 458
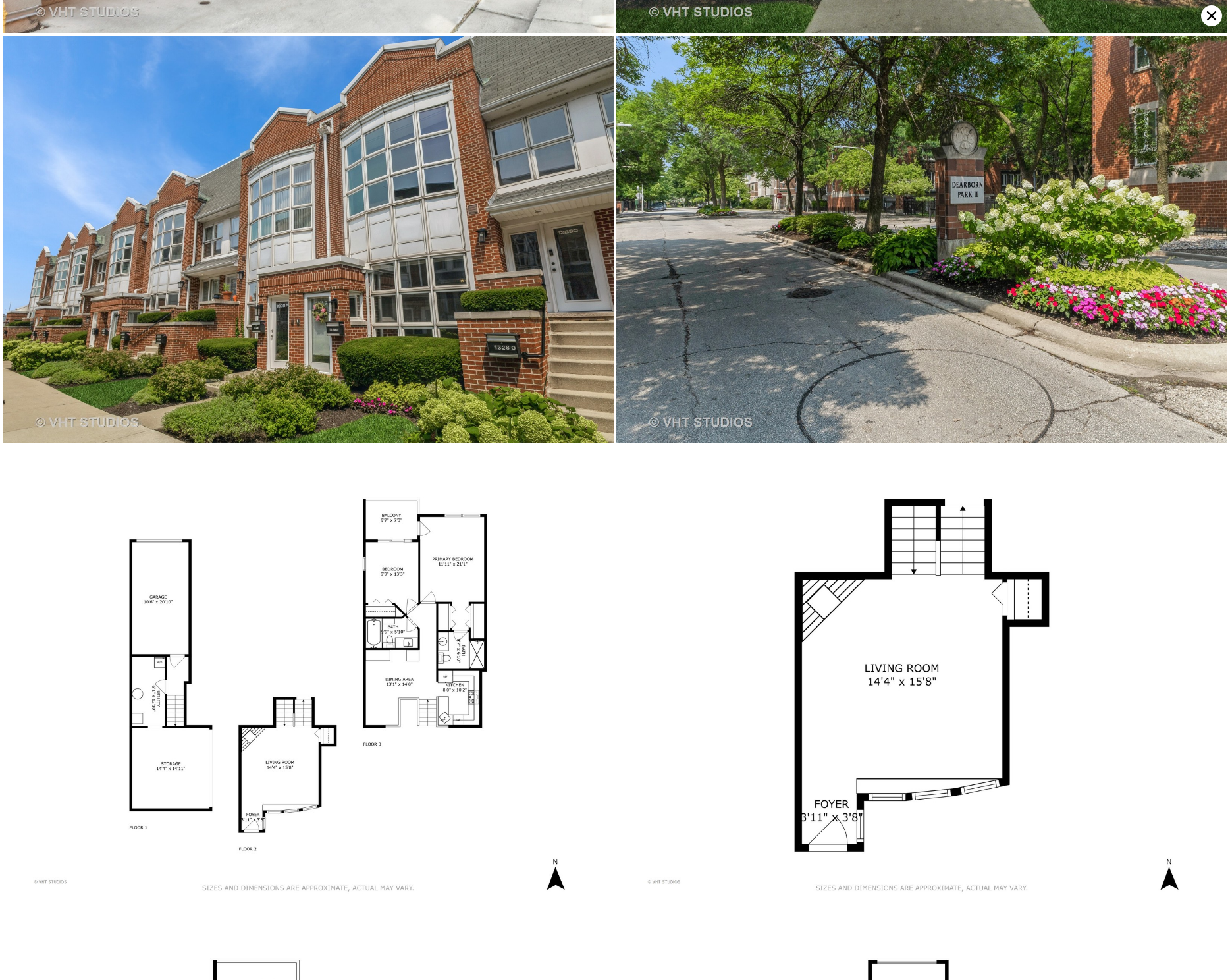
scroll to position [4474, 0]
click at [269, 627] on img at bounding box center [308, 676] width 611 height 458
click at [1206, 20] on icon at bounding box center [1212, 16] width 21 height 21
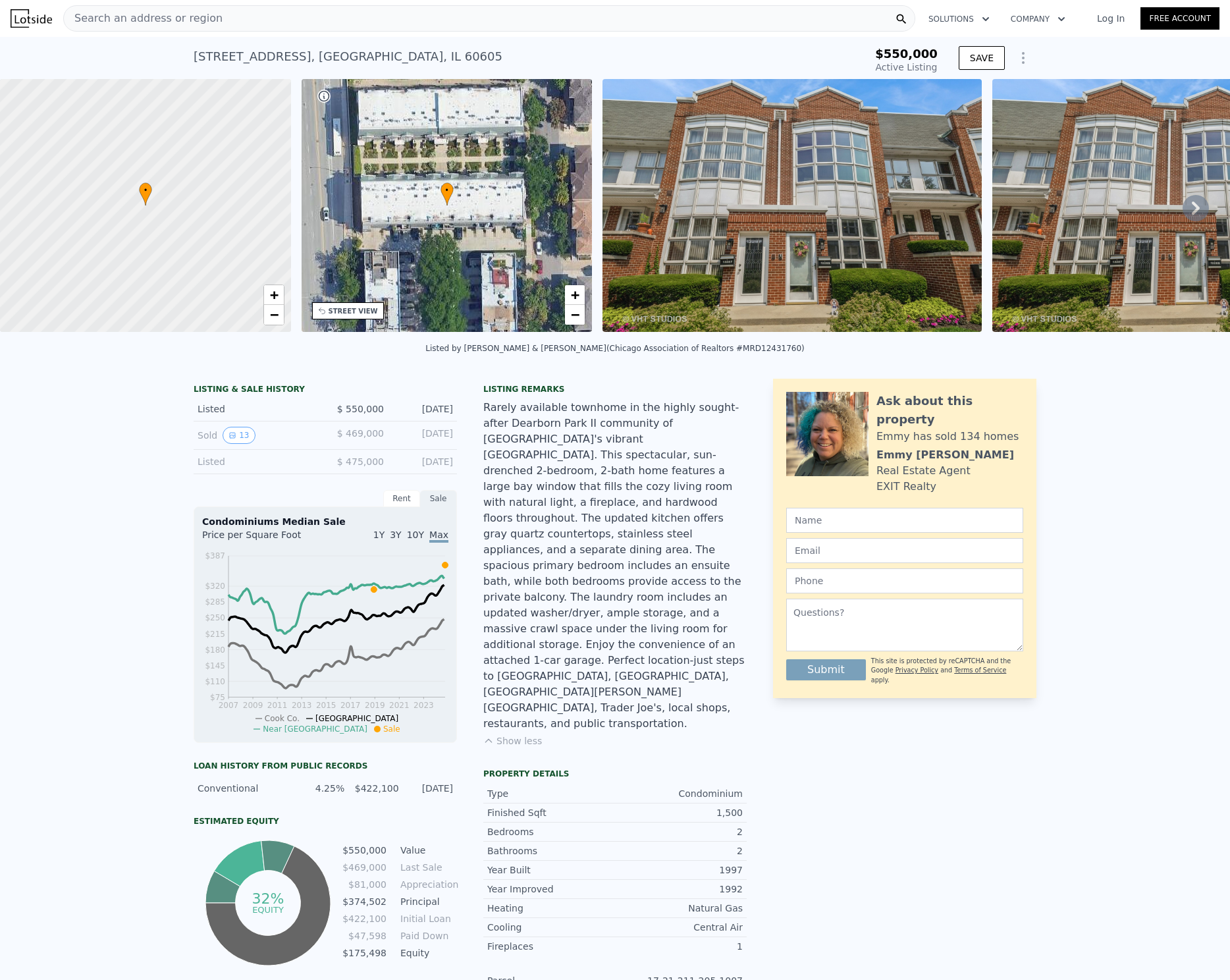
click at [29, 28] on div "Search an address or region Solutions Company Open main menu Log In Free Account" at bounding box center [615, 18] width 1209 height 32
click at [31, 22] on img at bounding box center [31, 18] width 41 height 18
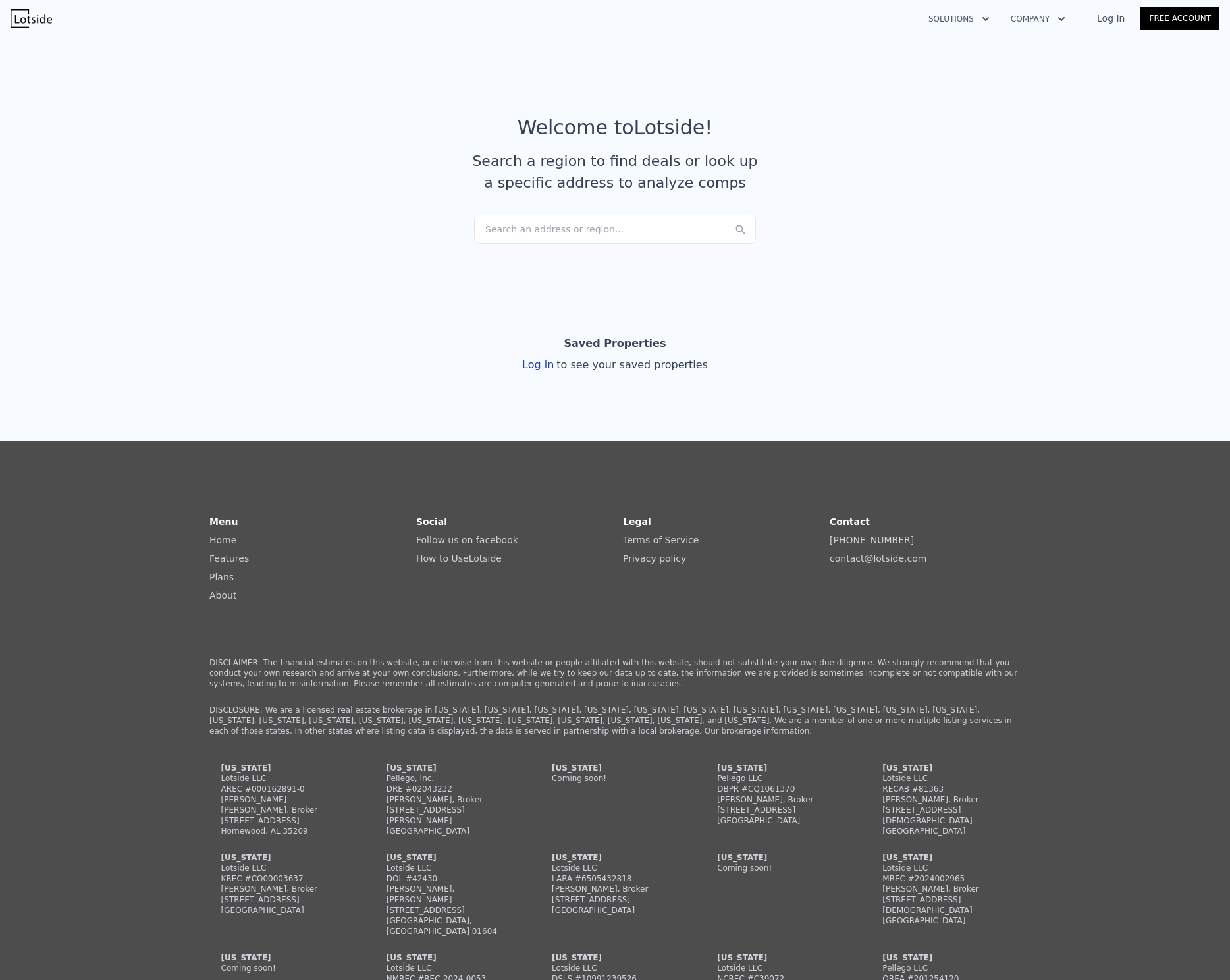
click at [951, 16] on button "Solutions" at bounding box center [959, 18] width 82 height 24
click at [1034, 19] on button "Company" at bounding box center [1038, 18] width 76 height 24
click at [959, 20] on button "Solutions" at bounding box center [959, 18] width 82 height 24
click at [592, 227] on div "Search an address or region..." at bounding box center [615, 228] width 282 height 29
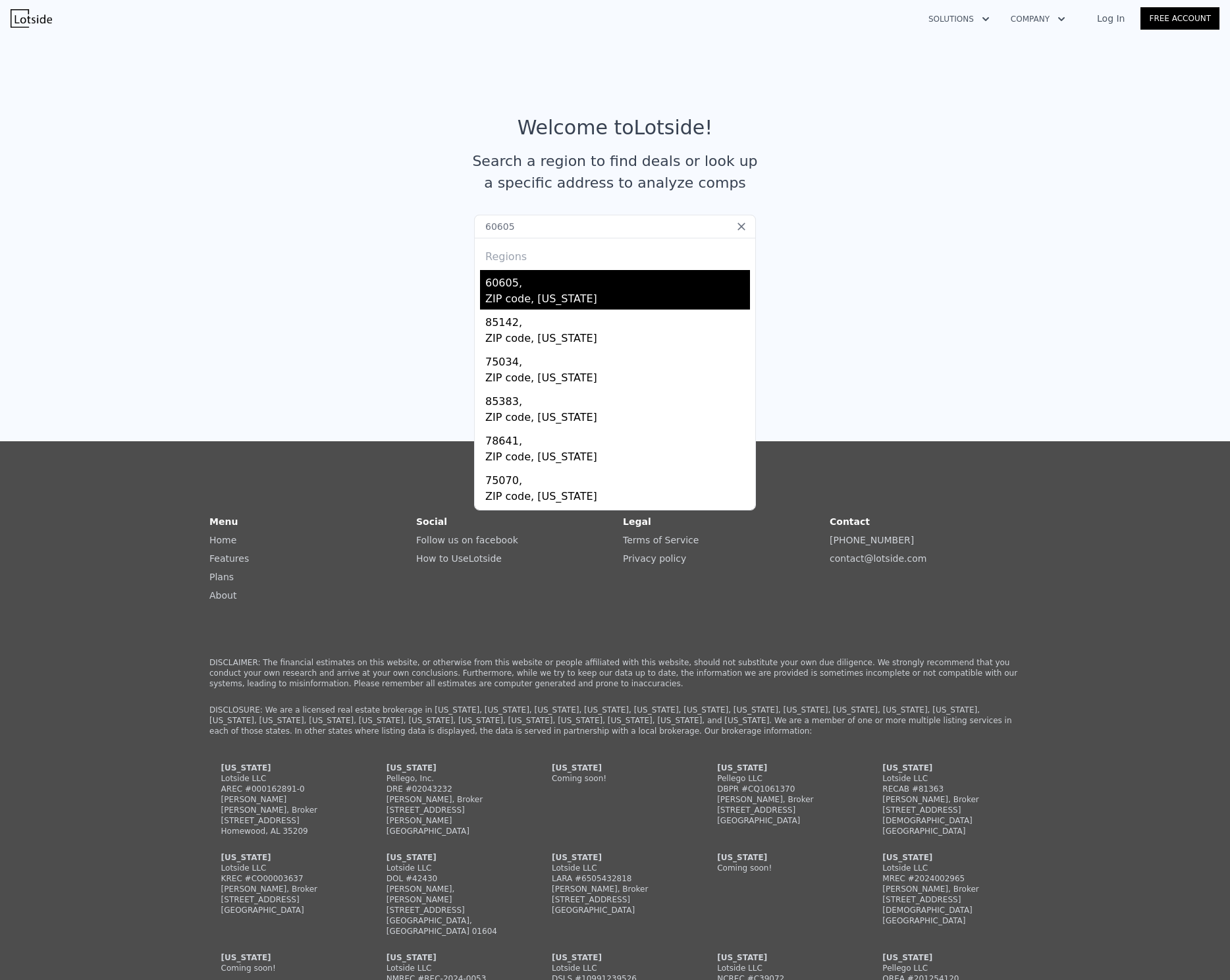
type input "60605"
click at [561, 283] on div "60605," at bounding box center [618, 281] width 265 height 21
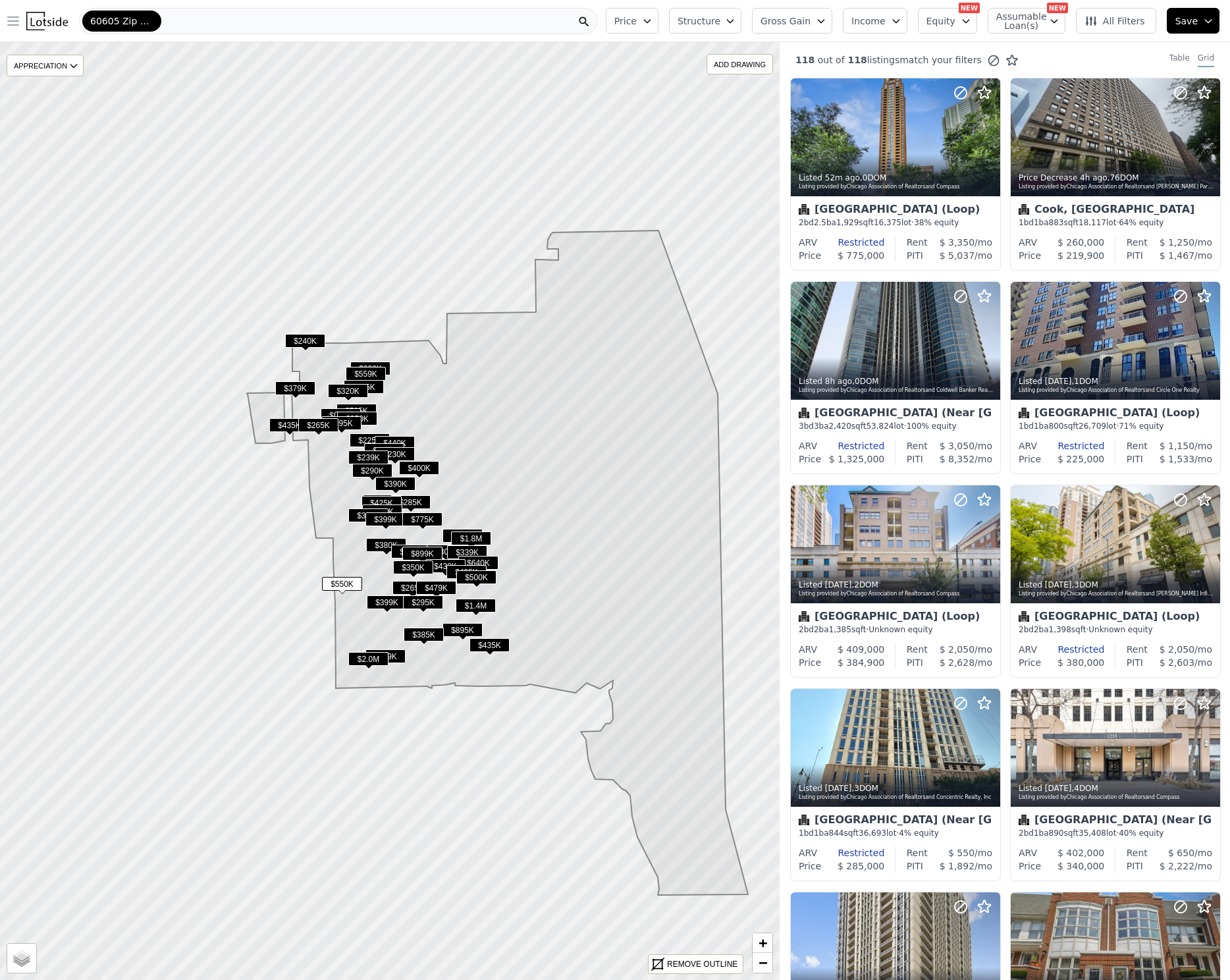
click at [15, 19] on icon "button" at bounding box center [13, 21] width 16 height 16
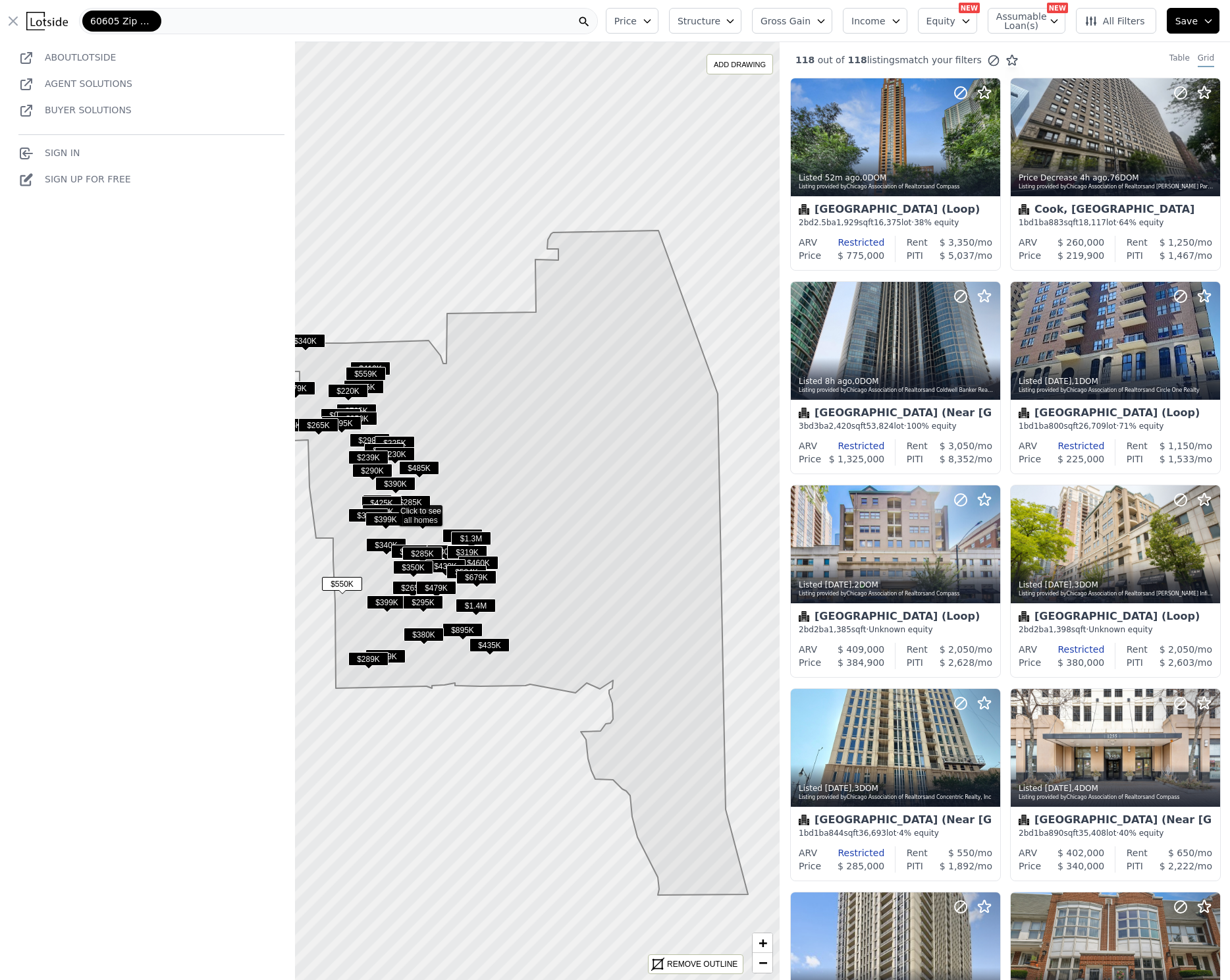
click at [10, 21] on icon "button" at bounding box center [13, 21] width 16 height 16
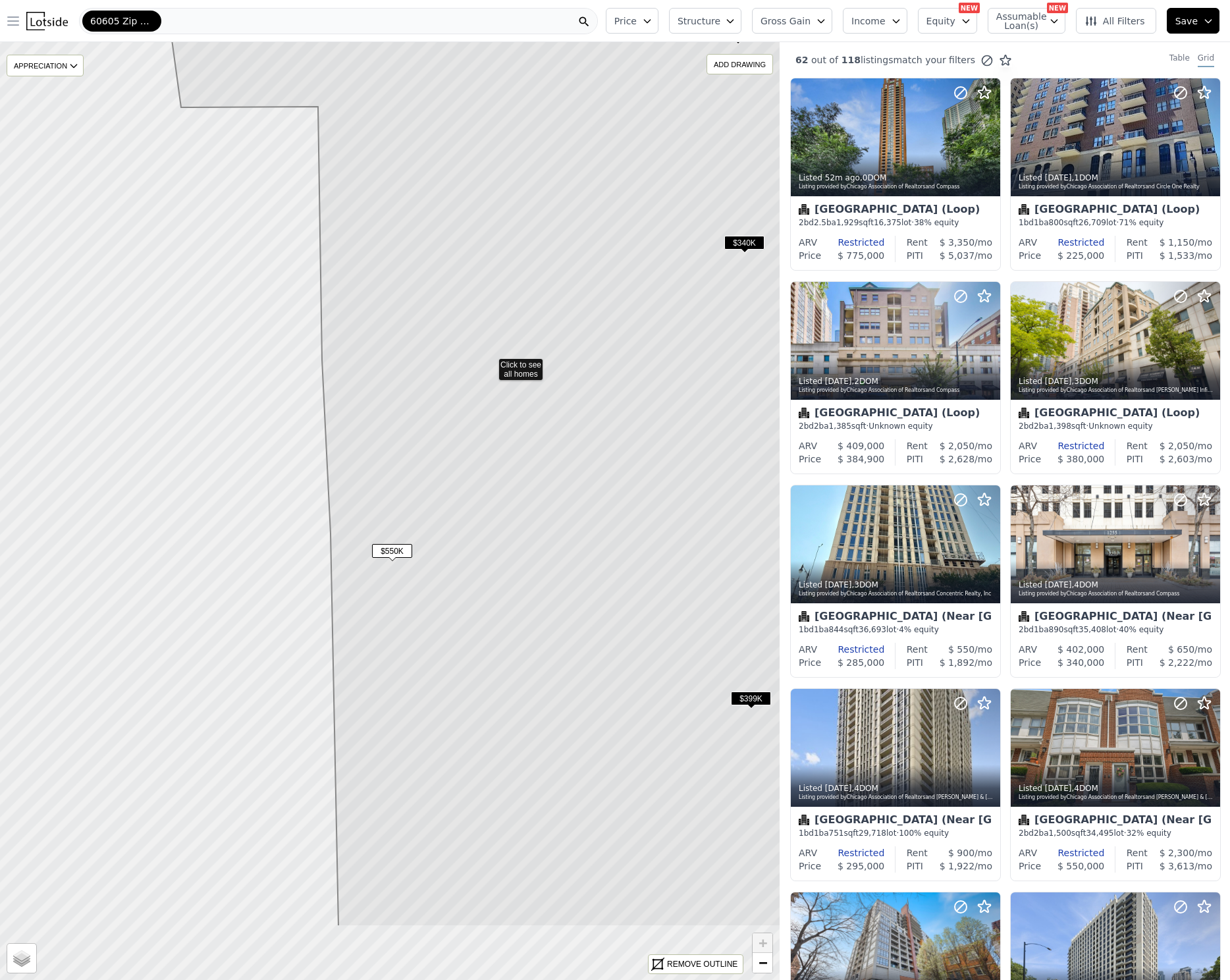
drag, startPoint x: 261, startPoint y: 634, endPoint x: 375, endPoint y: 468, distance: 201.4
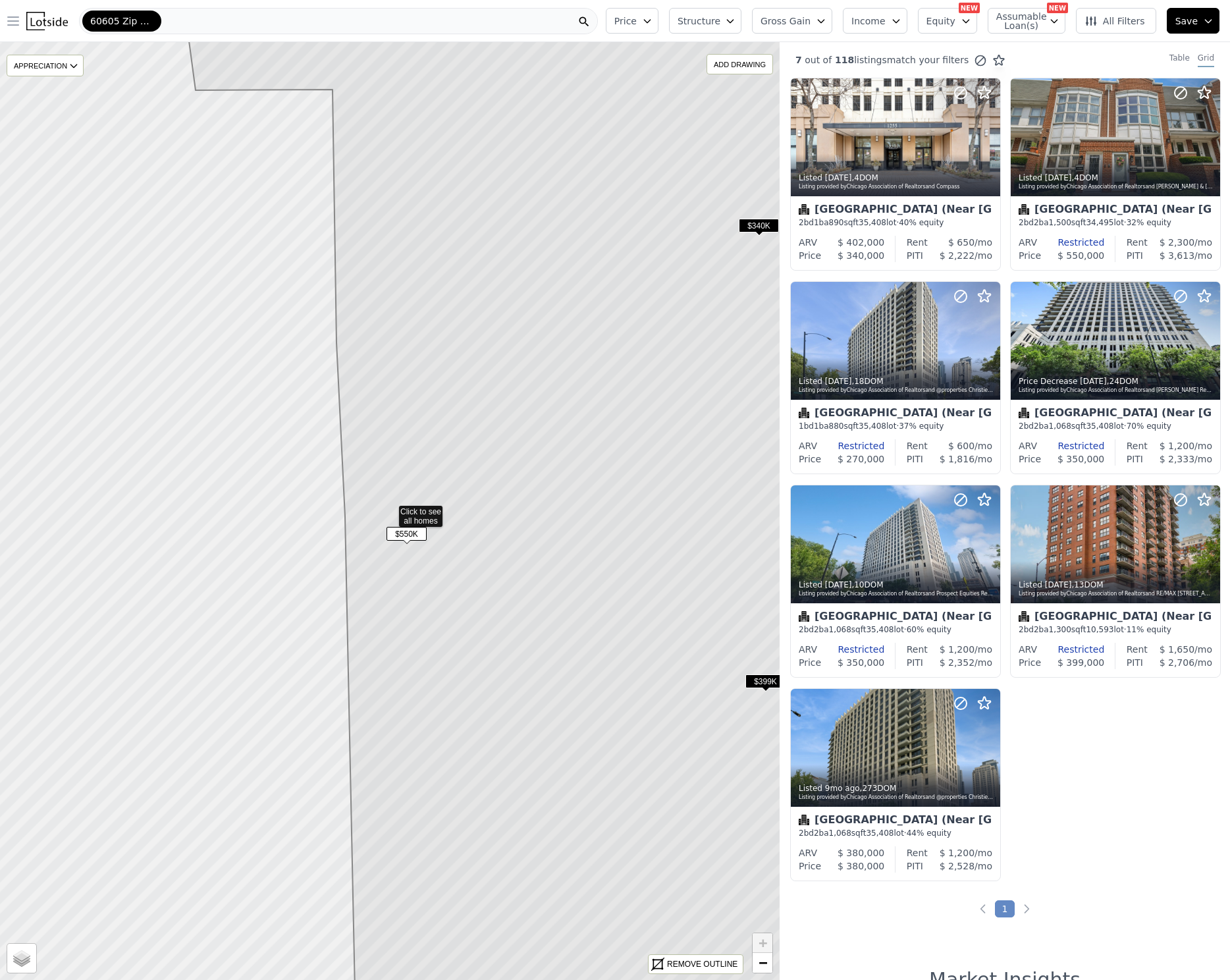
click at [269, 21] on div "60605 Zip Code" at bounding box center [338, 21] width 519 height 26
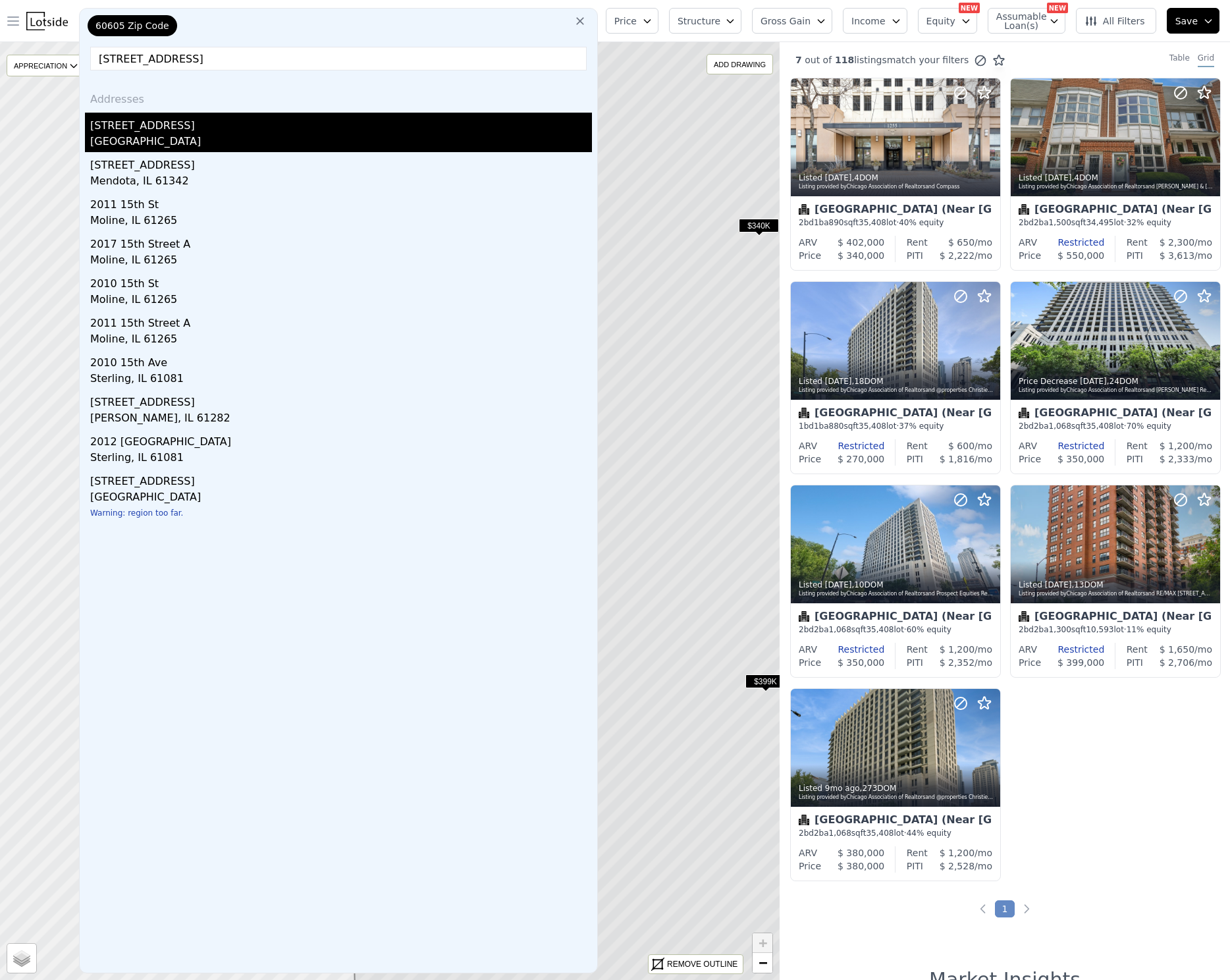
type input "61 w 15th st, apt 201"
click at [217, 130] on div "61 W 15th St Apt 201" at bounding box center [341, 123] width 502 height 21
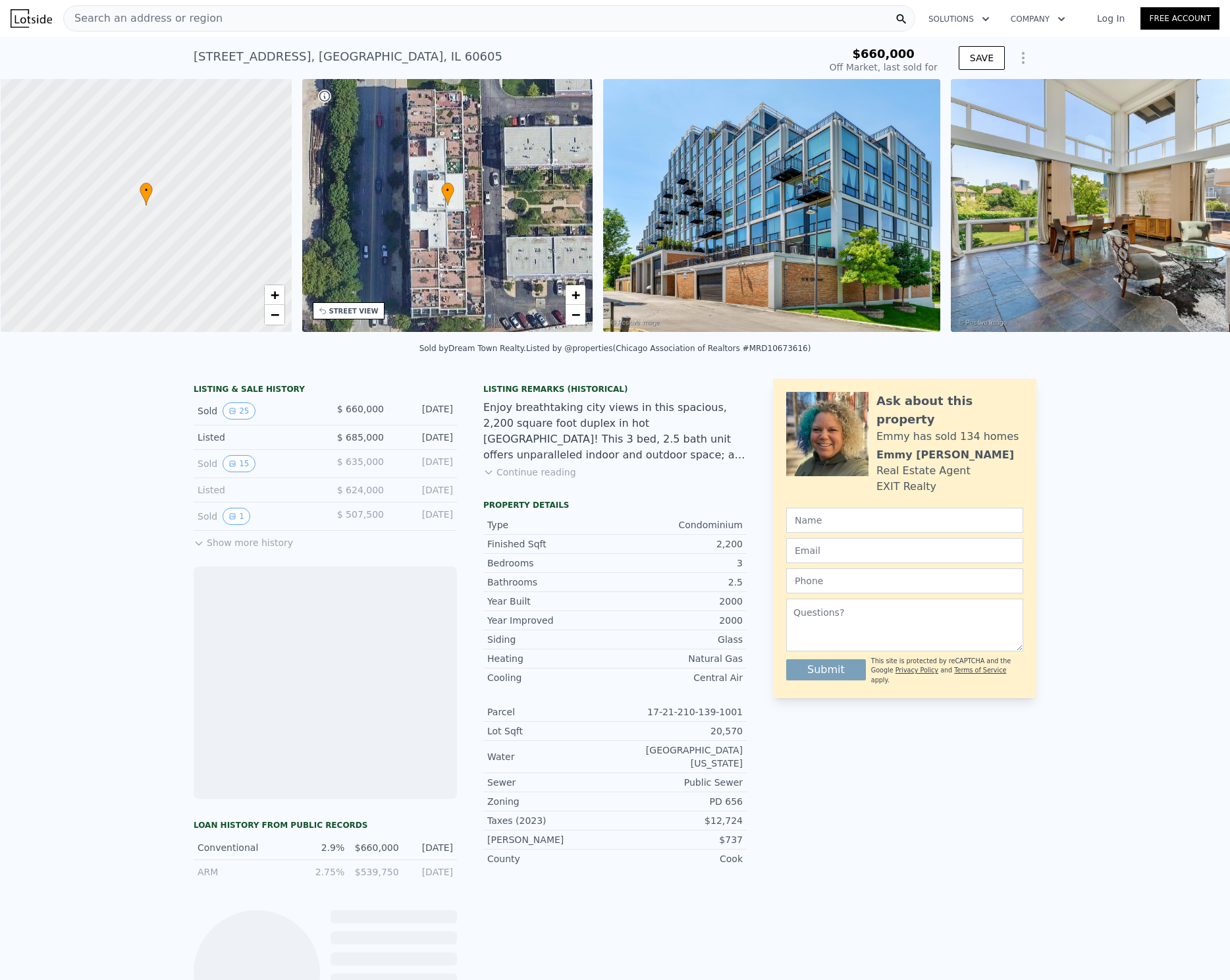
scroll to position [0, 5]
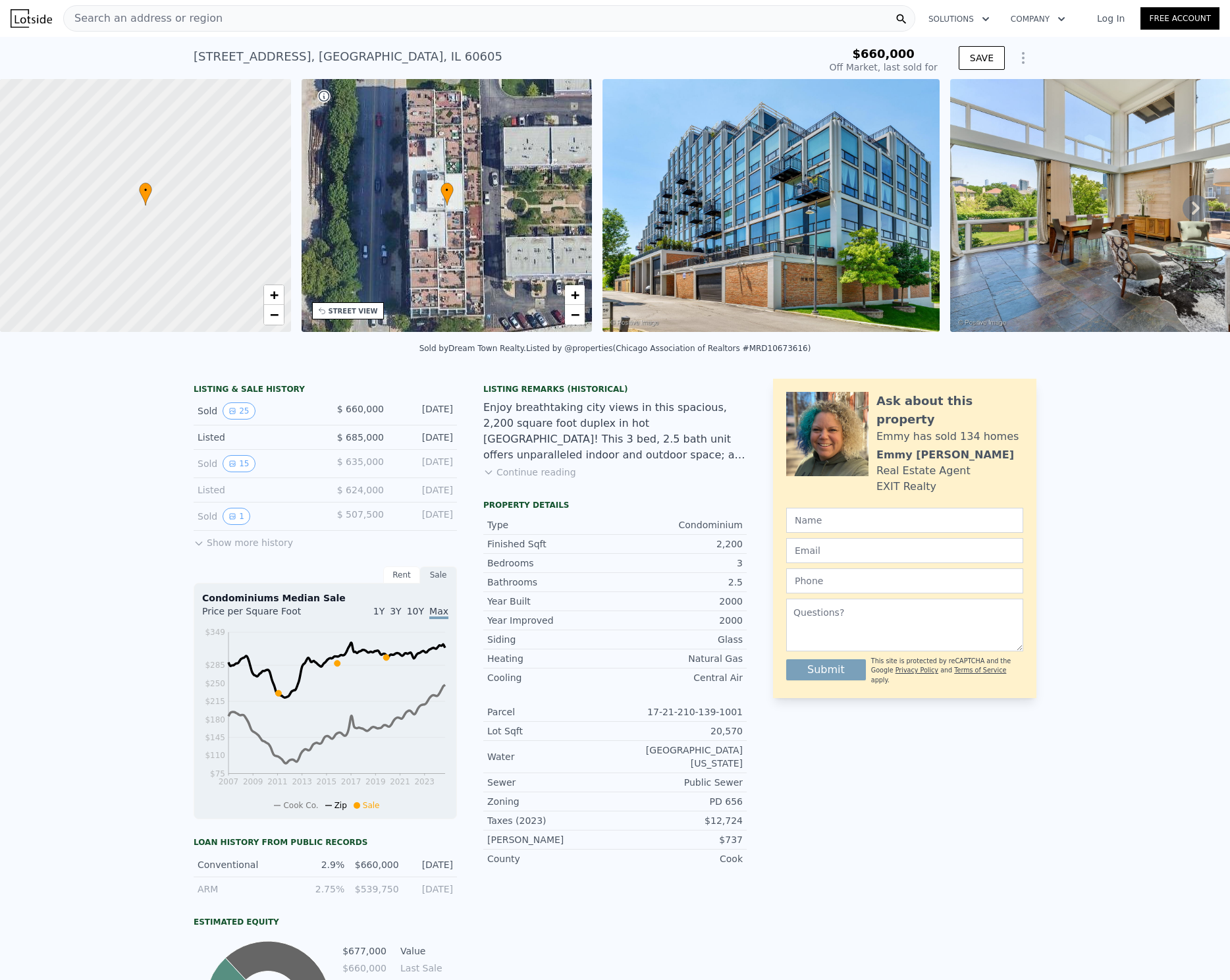
click at [500, 479] on button "Continue reading" at bounding box center [529, 472] width 93 height 13
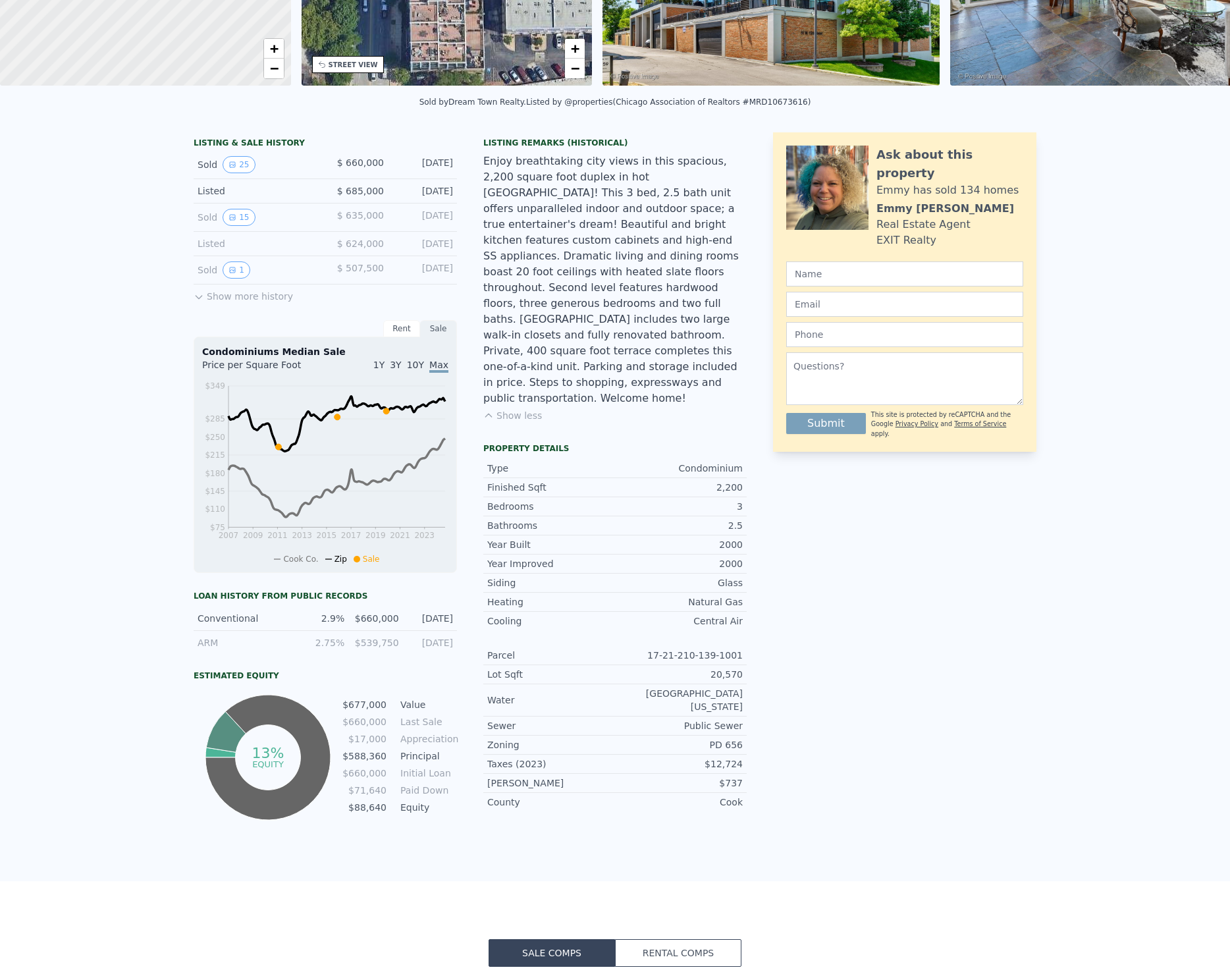
scroll to position [0, 0]
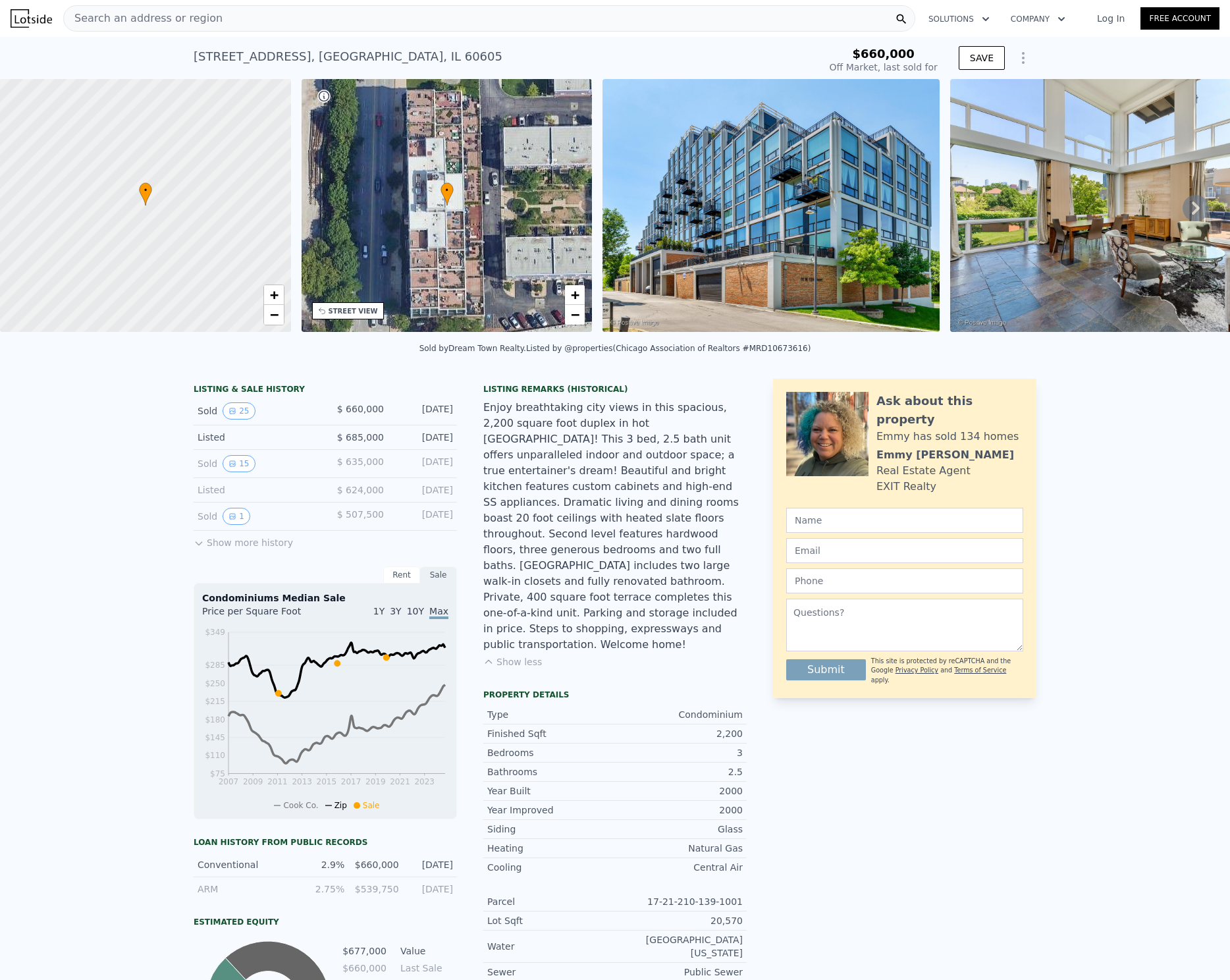
click at [530, 209] on div "• + −" at bounding box center [447, 205] width 291 height 253
click at [660, 214] on img at bounding box center [771, 205] width 337 height 253
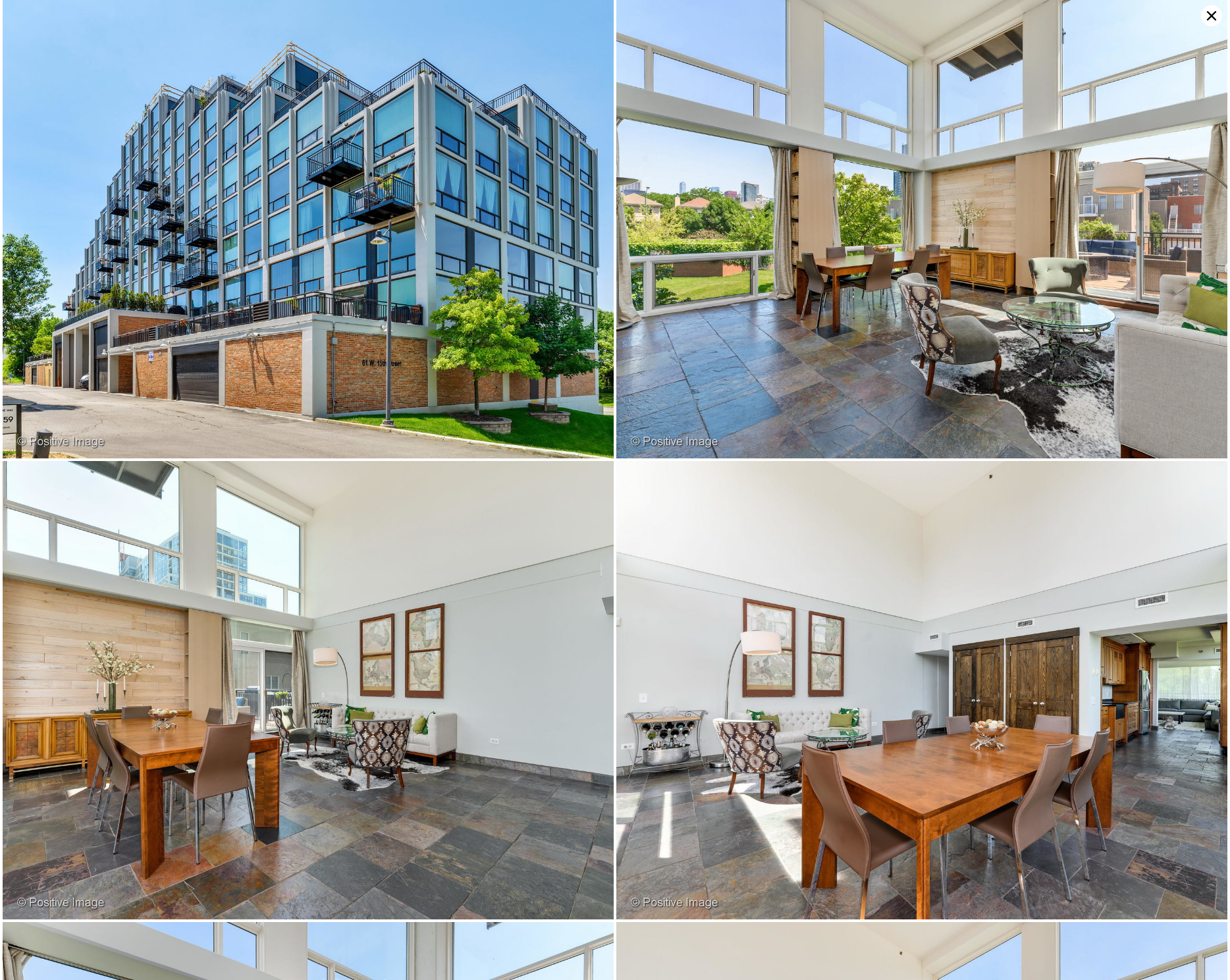
type input "$ 677,000"
type input "-$ 61,526"
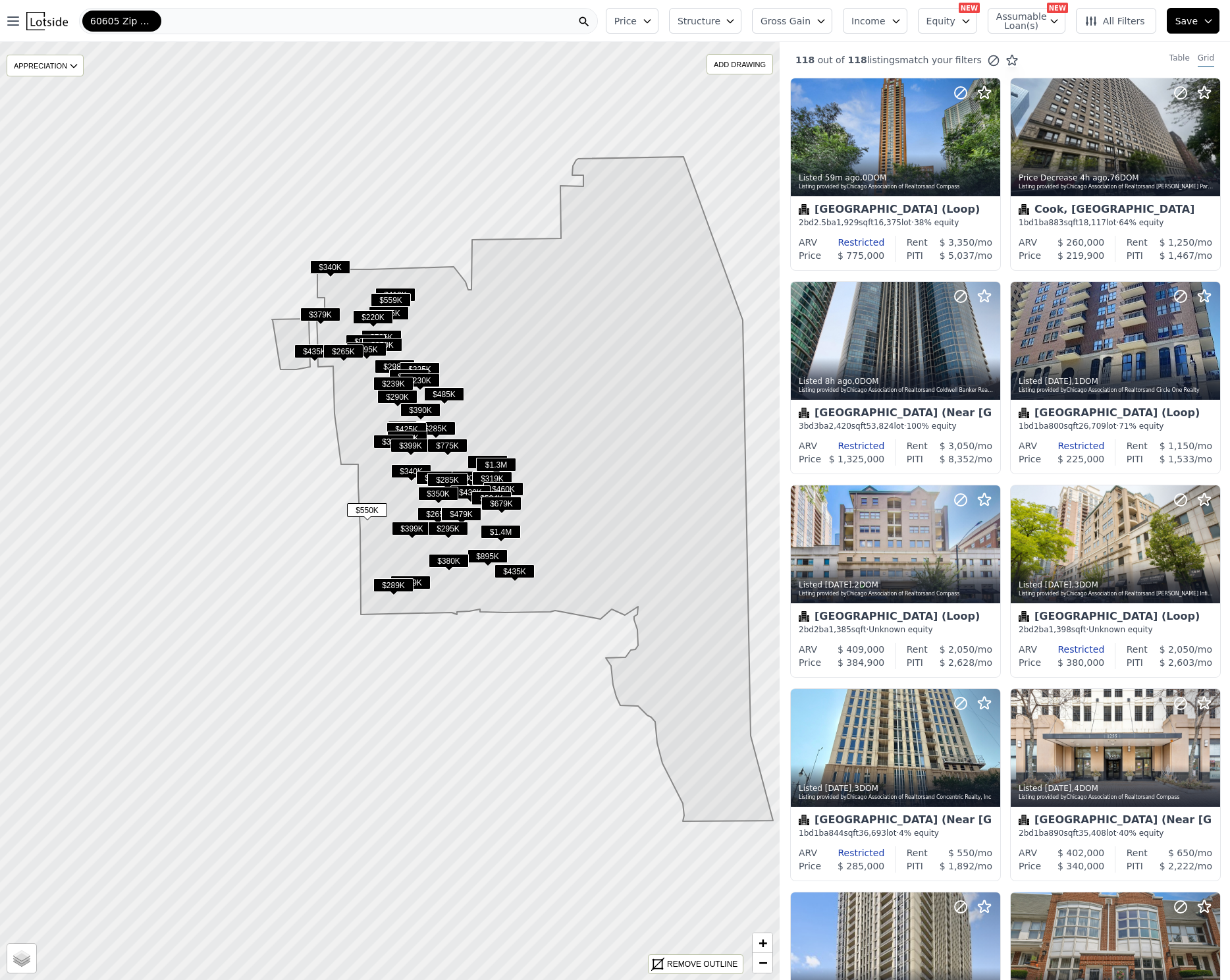
click at [228, 22] on div "60605 Zip Code" at bounding box center [338, 21] width 519 height 26
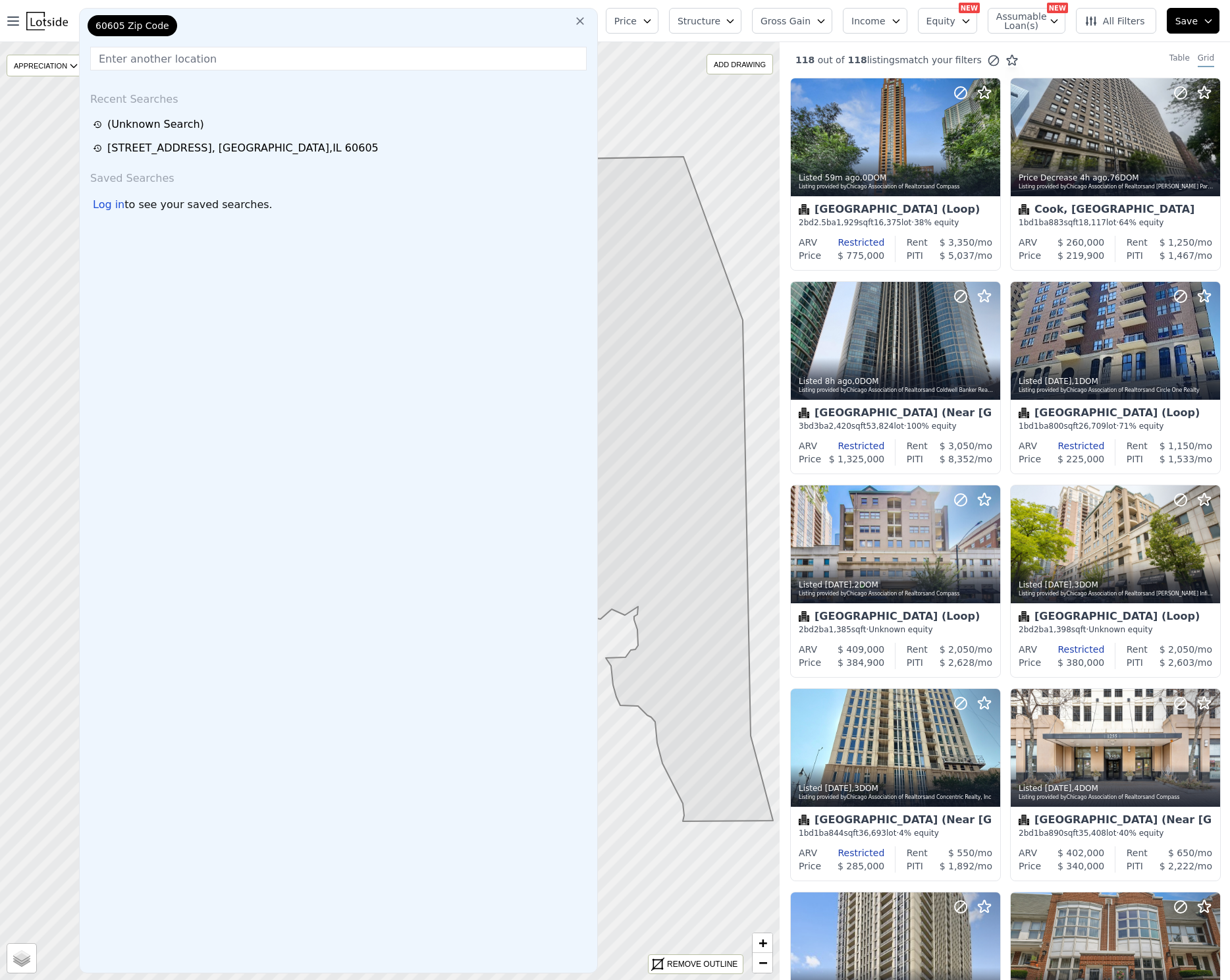
click at [283, 66] on input "text" at bounding box center [338, 58] width 496 height 24
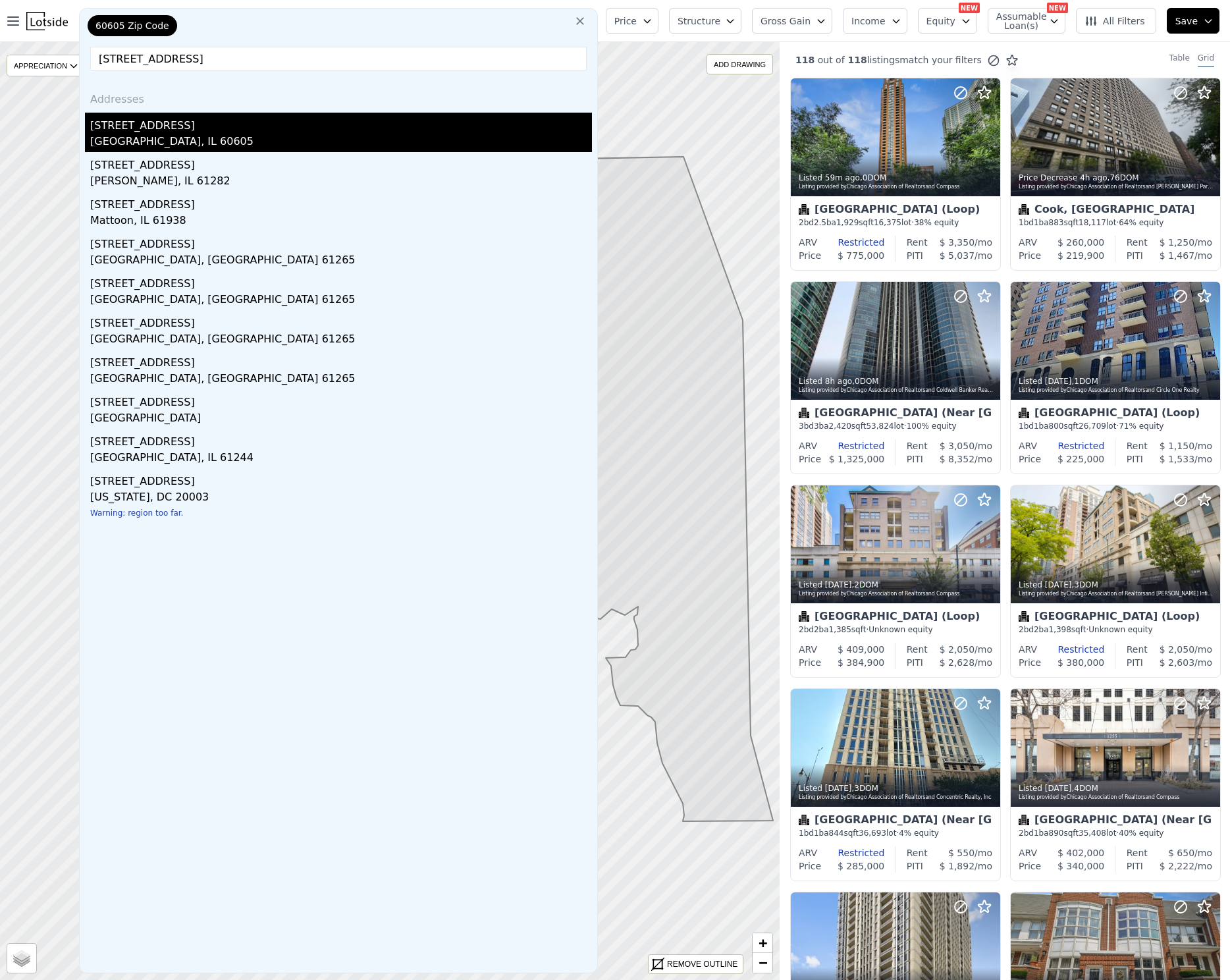
type input "61 W 15th st, apt 401"
click at [200, 143] on div "Chicago, IL 60605" at bounding box center [341, 143] width 502 height 18
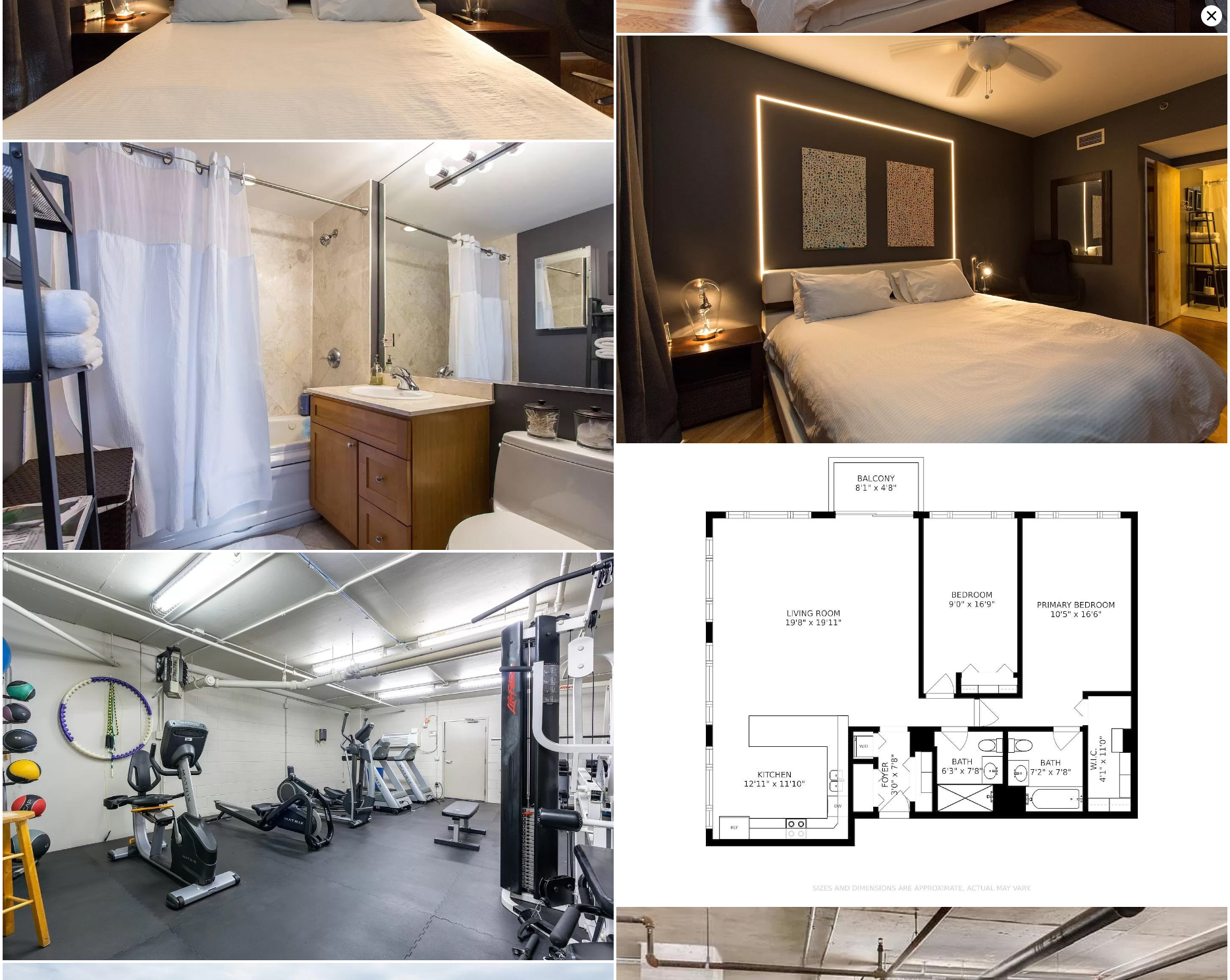
scroll to position [3991, 0]
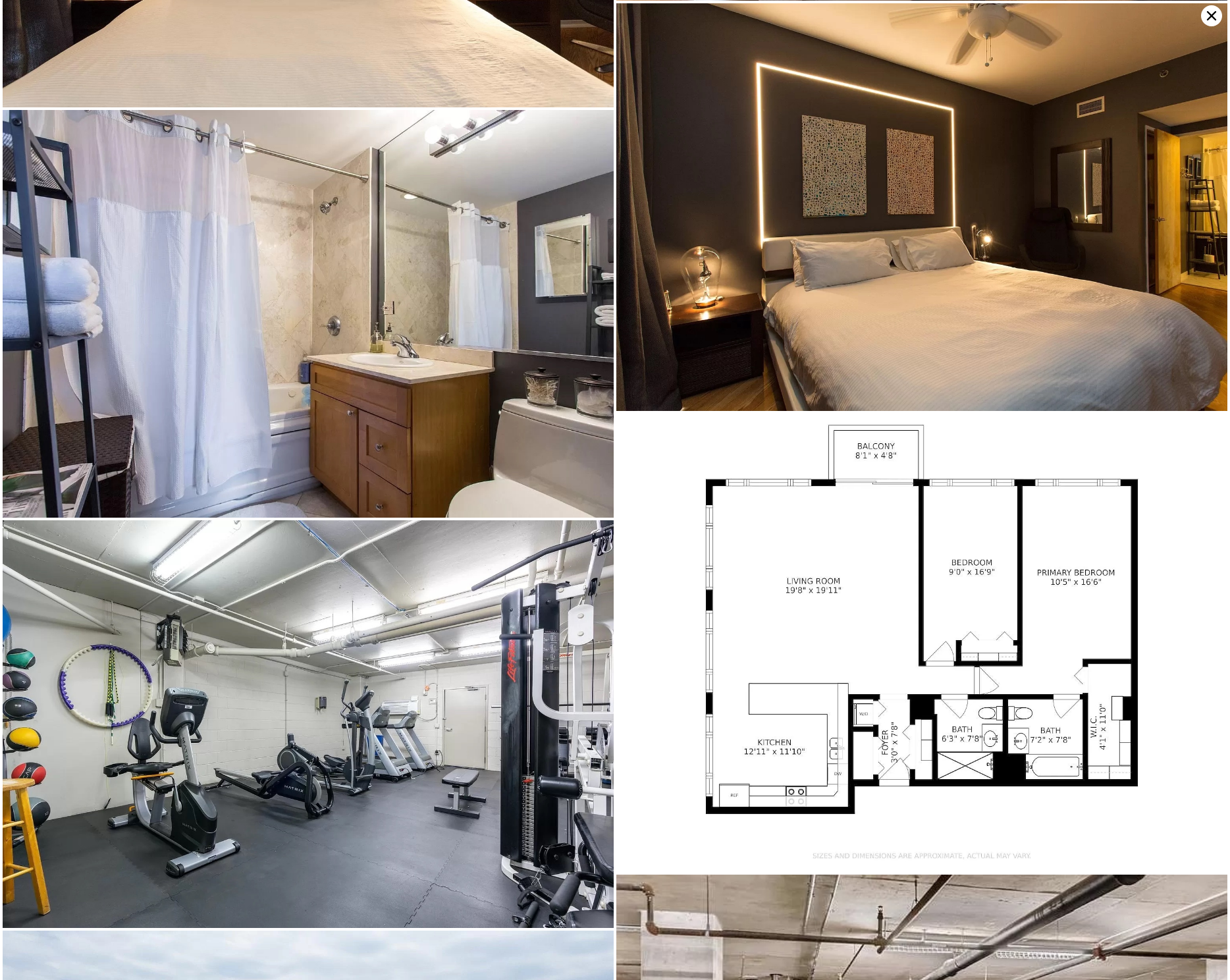
click at [877, 564] on img at bounding box center [921, 643] width 611 height 458
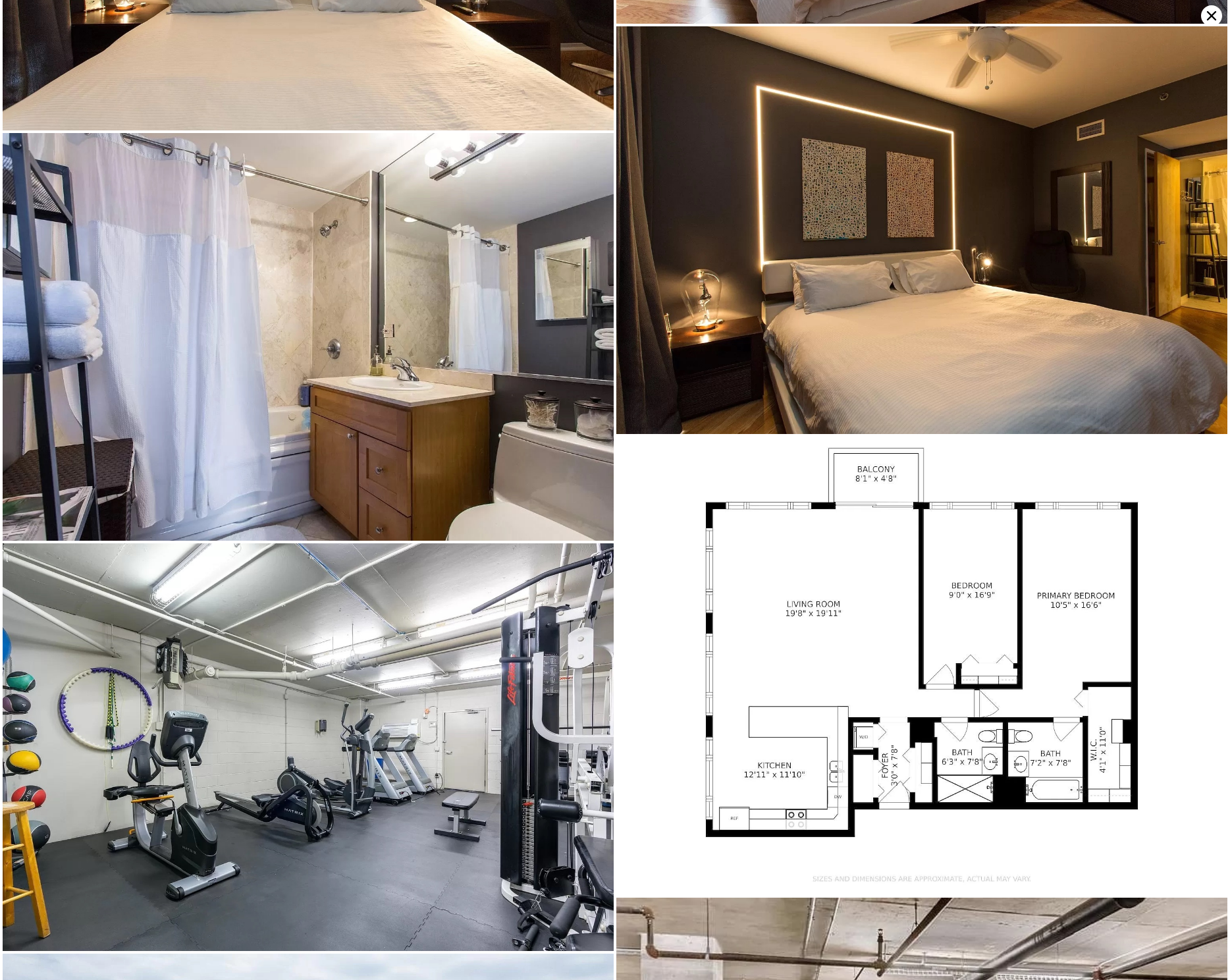
scroll to position [4560, 0]
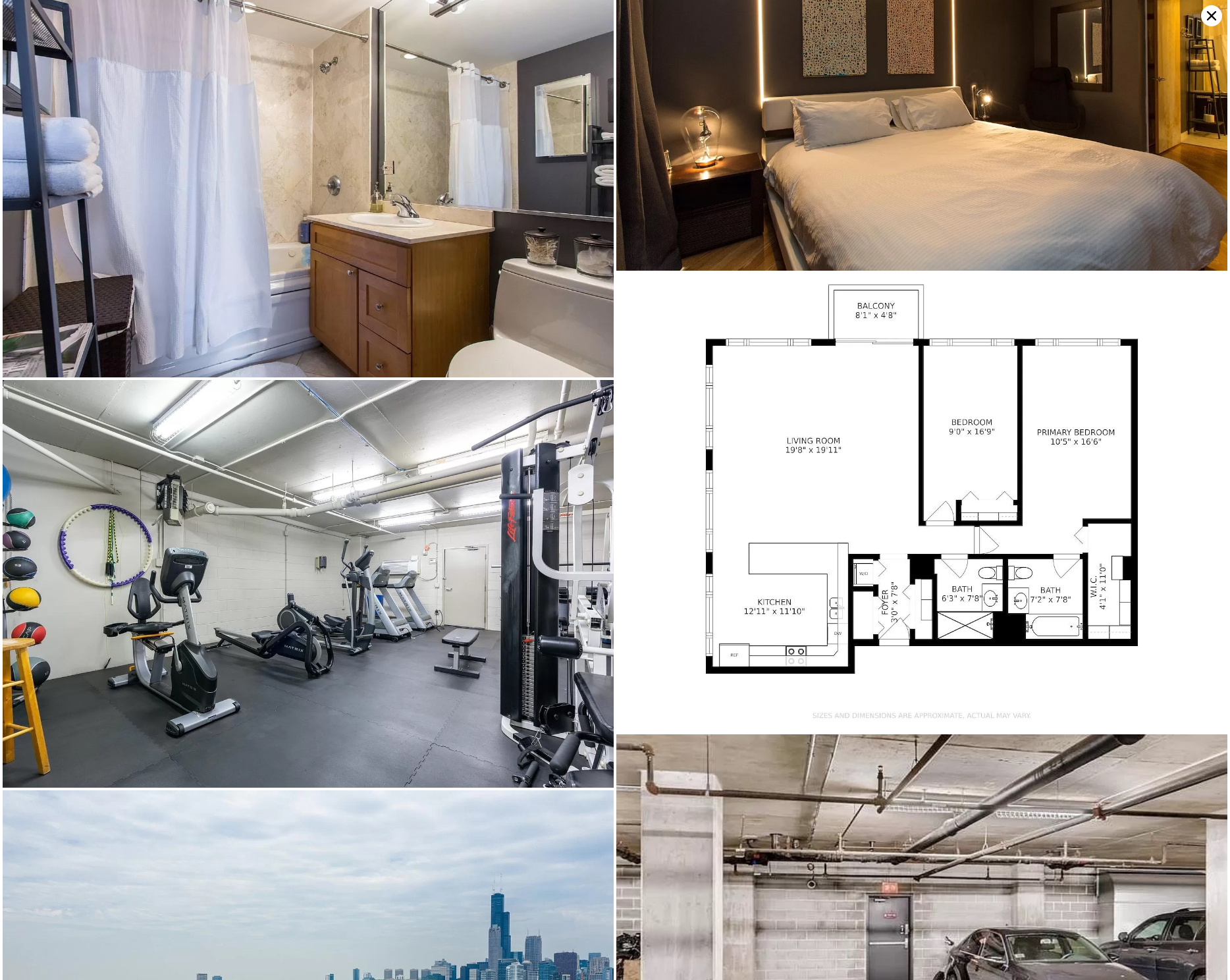
click at [867, 540] on img at bounding box center [921, 502] width 611 height 458
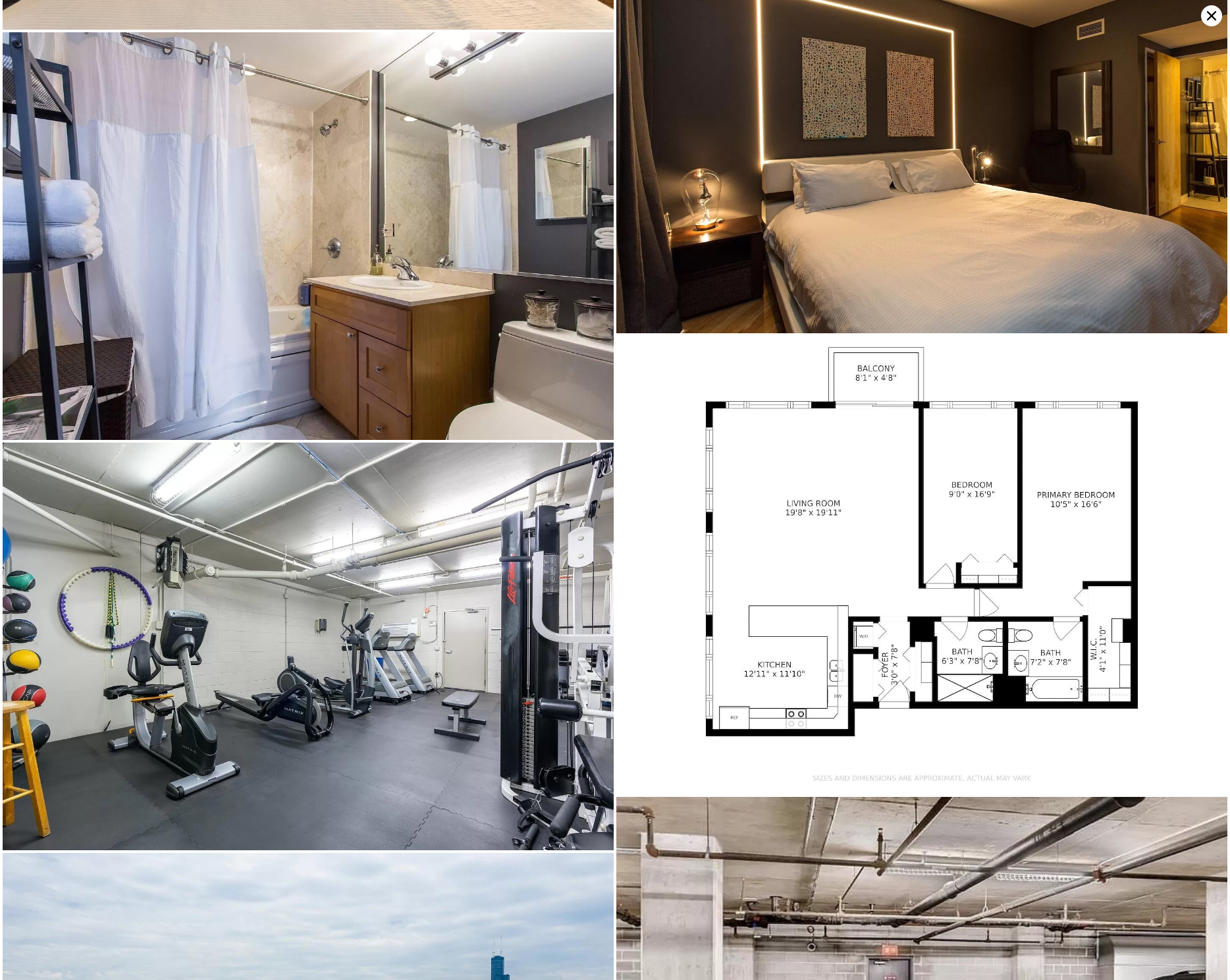
click at [880, 507] on img at bounding box center [921, 565] width 611 height 458
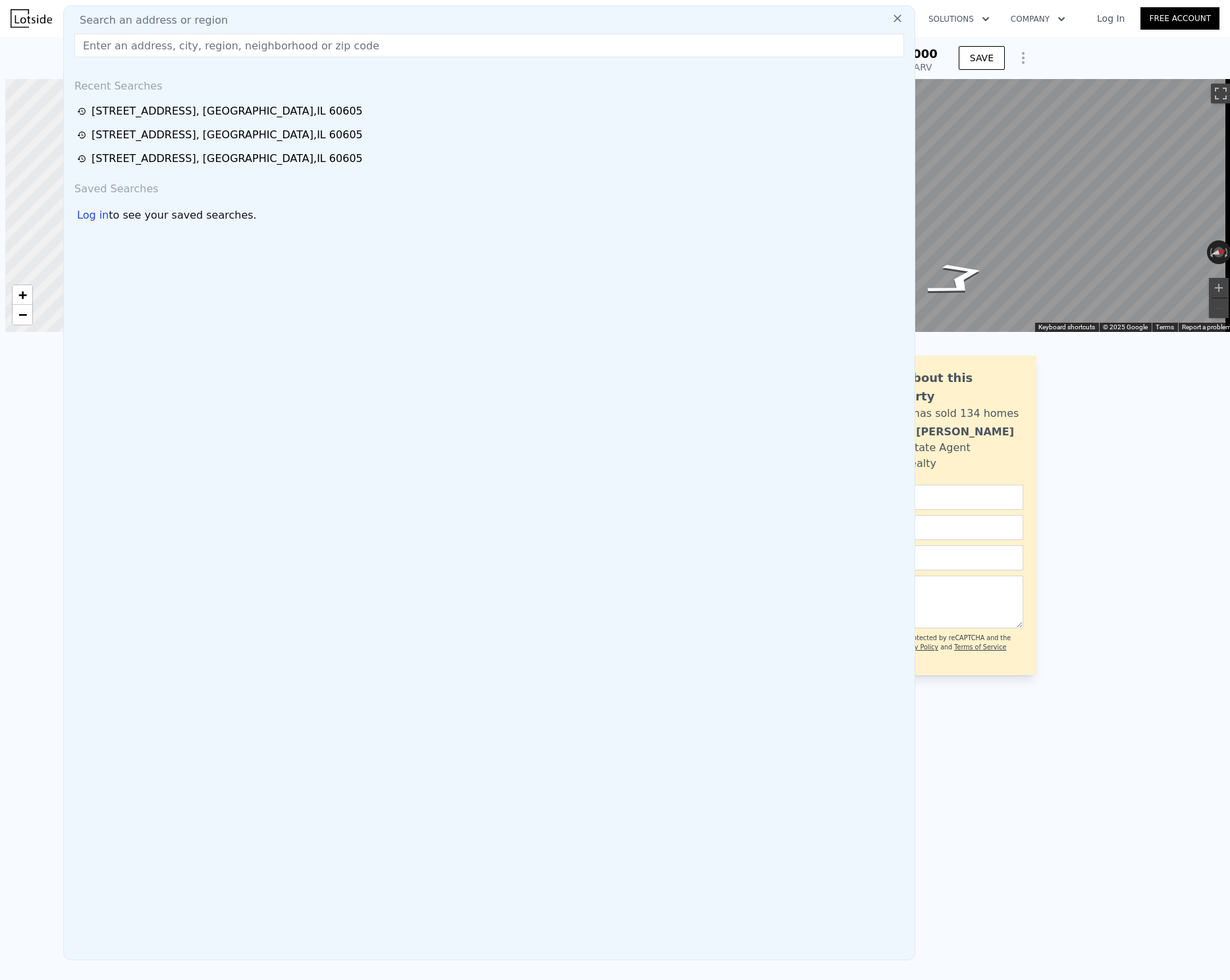
scroll to position [0, 5]
click at [302, 113] on div "[STREET_ADDRESS]" at bounding box center [227, 111] width 271 height 16
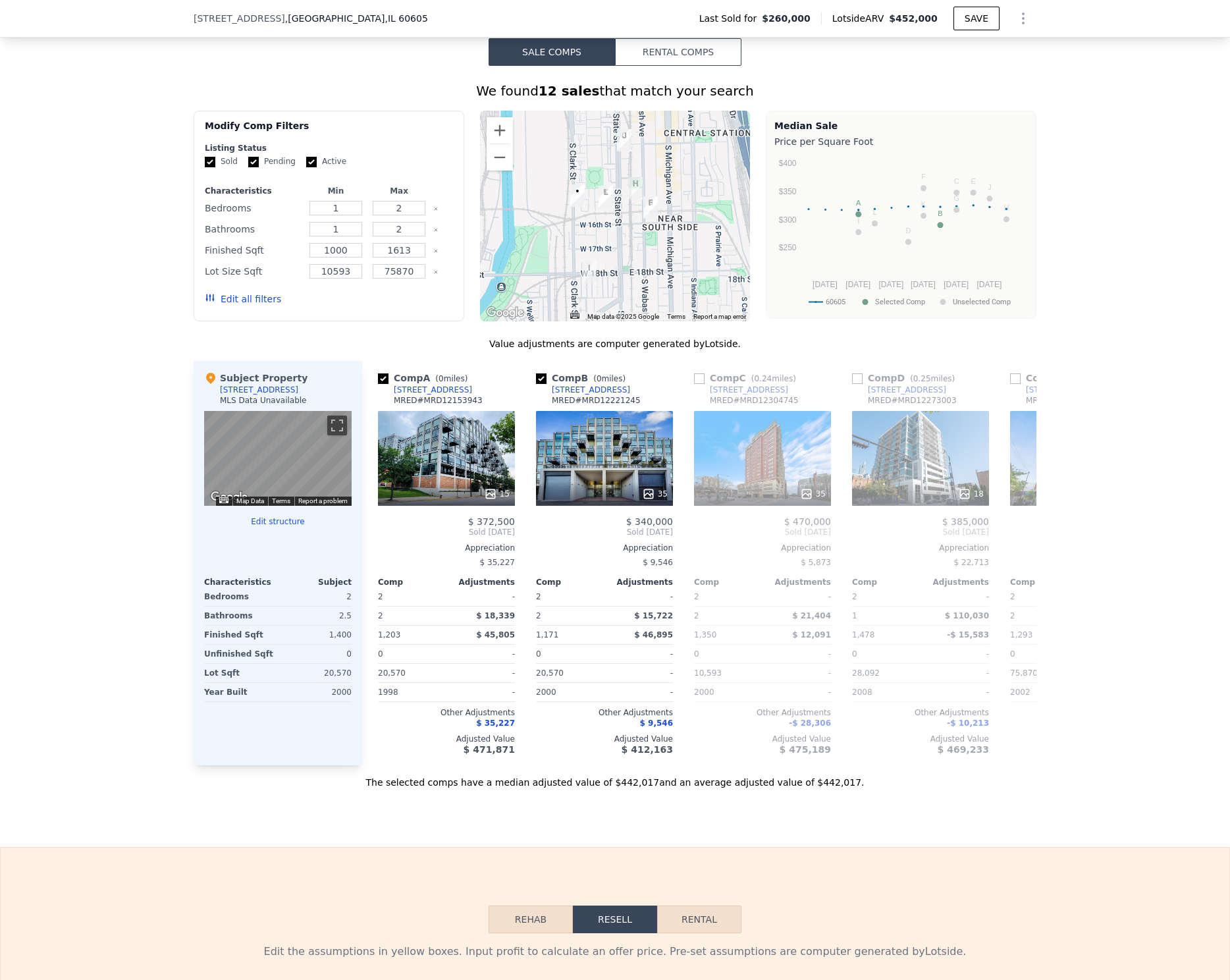
scroll to position [1032, 0]
